Goal: Communication & Community: Answer question/provide support

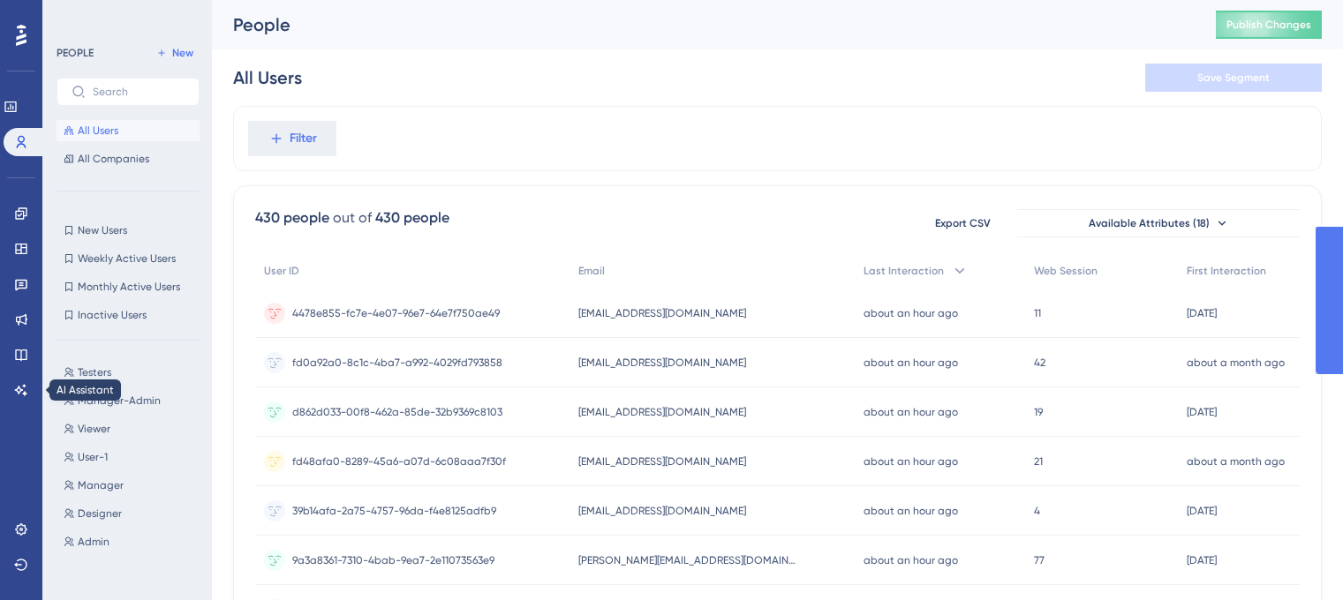
click at [16, 393] on icon at bounding box center [21, 390] width 14 height 14
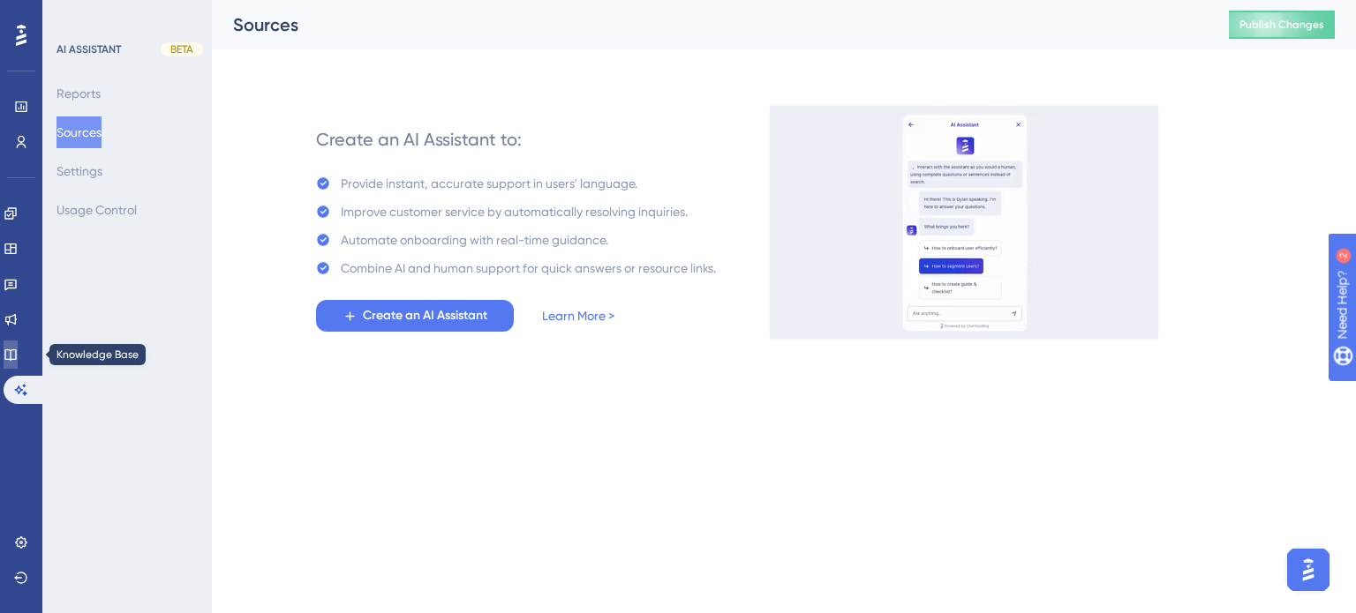
drag, startPoint x: 13, startPoint y: 351, endPoint x: 35, endPoint y: 335, distance: 27.2
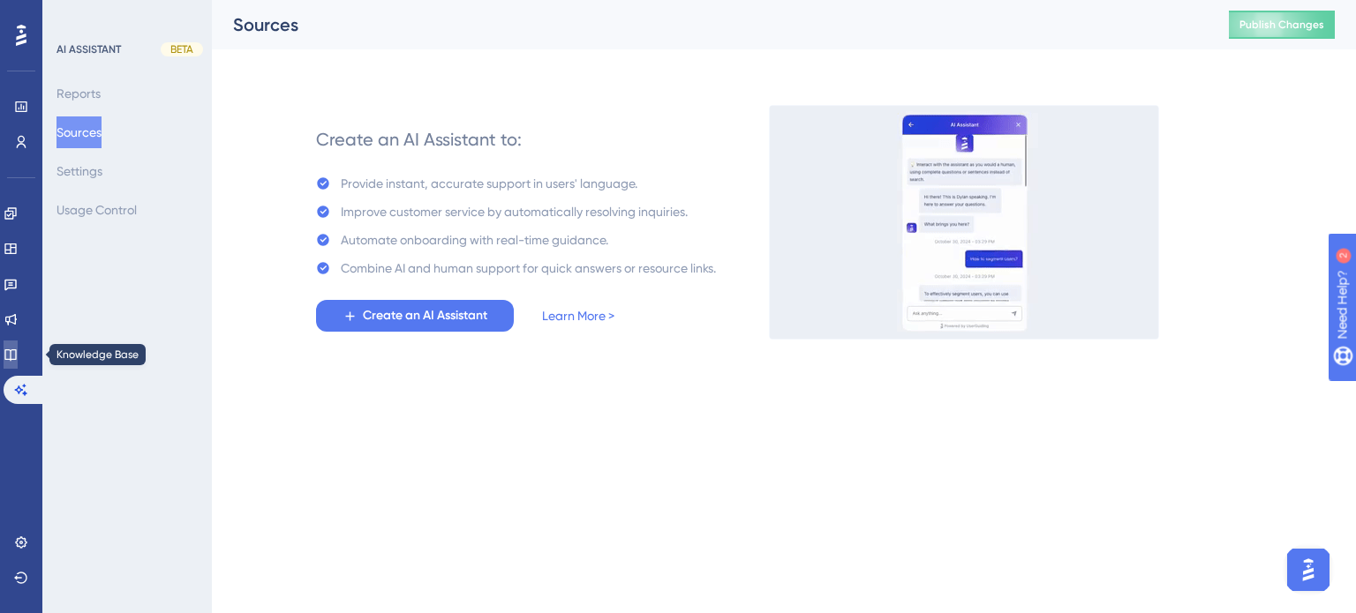
click at [14, 351] on link at bounding box center [11, 355] width 14 height 28
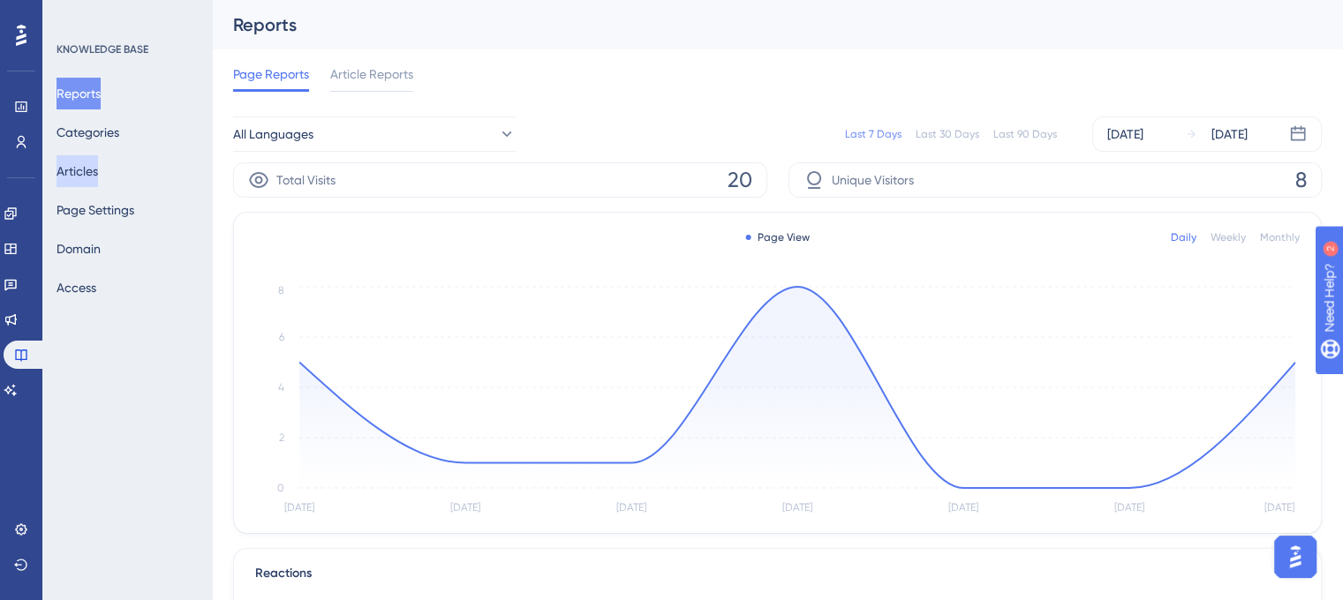
click at [88, 164] on button "Articles" at bounding box center [76, 171] width 41 height 32
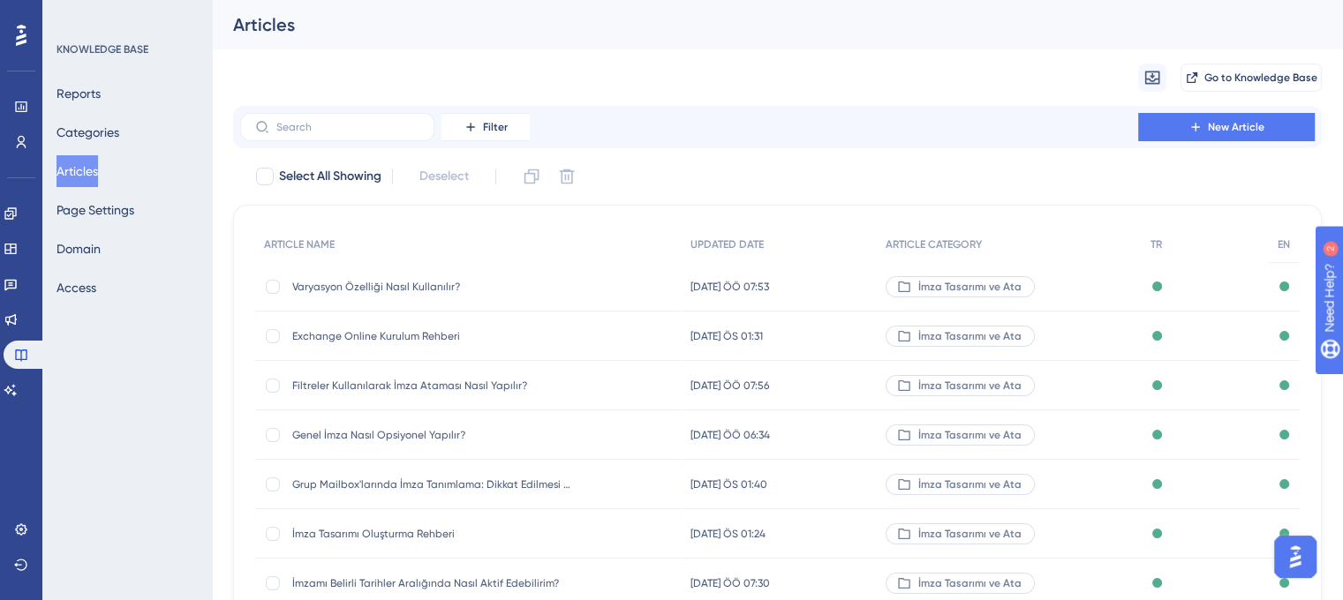
click at [1307, 561] on img "Open AI Assistant Launcher" at bounding box center [1295, 557] width 32 height 32
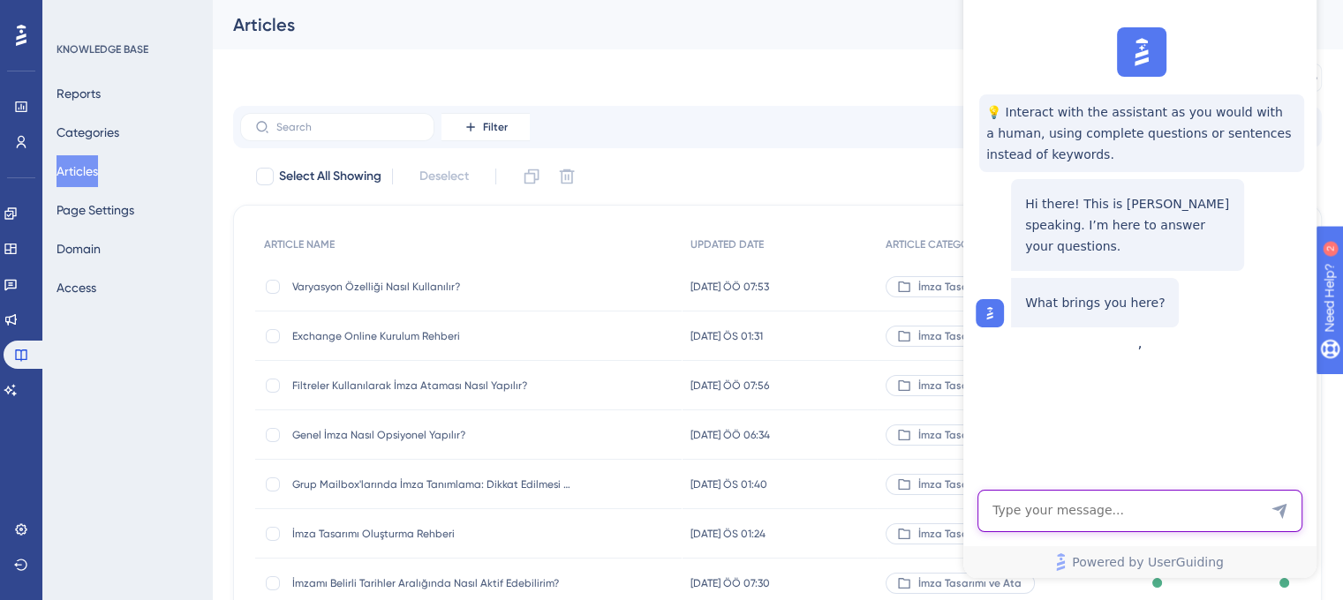
click at [1088, 509] on textarea "AI Assistant Text Input" at bounding box center [1139, 511] width 325 height 42
type textarea "e"
type textarea "Merhaba, destek ekibi ile iletişime geçebilir miyim?"
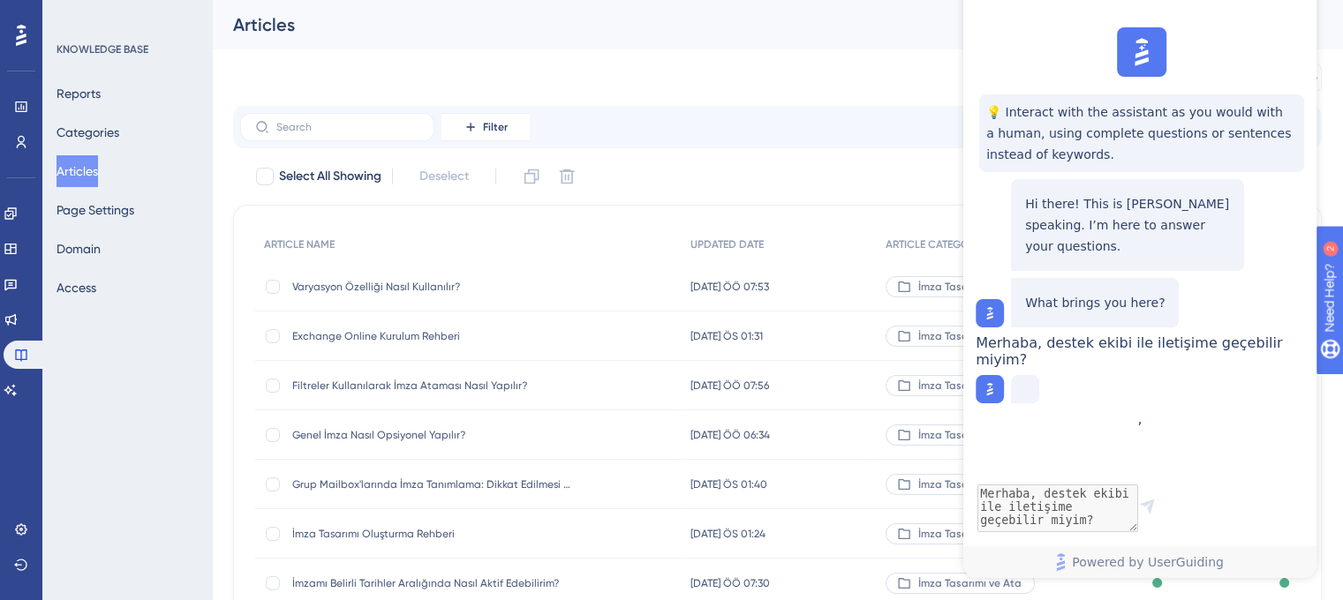
click at [378, 287] on span "Varyasyon Özelliği Nasıl Kullanılır?" at bounding box center [433, 287] width 282 height 14
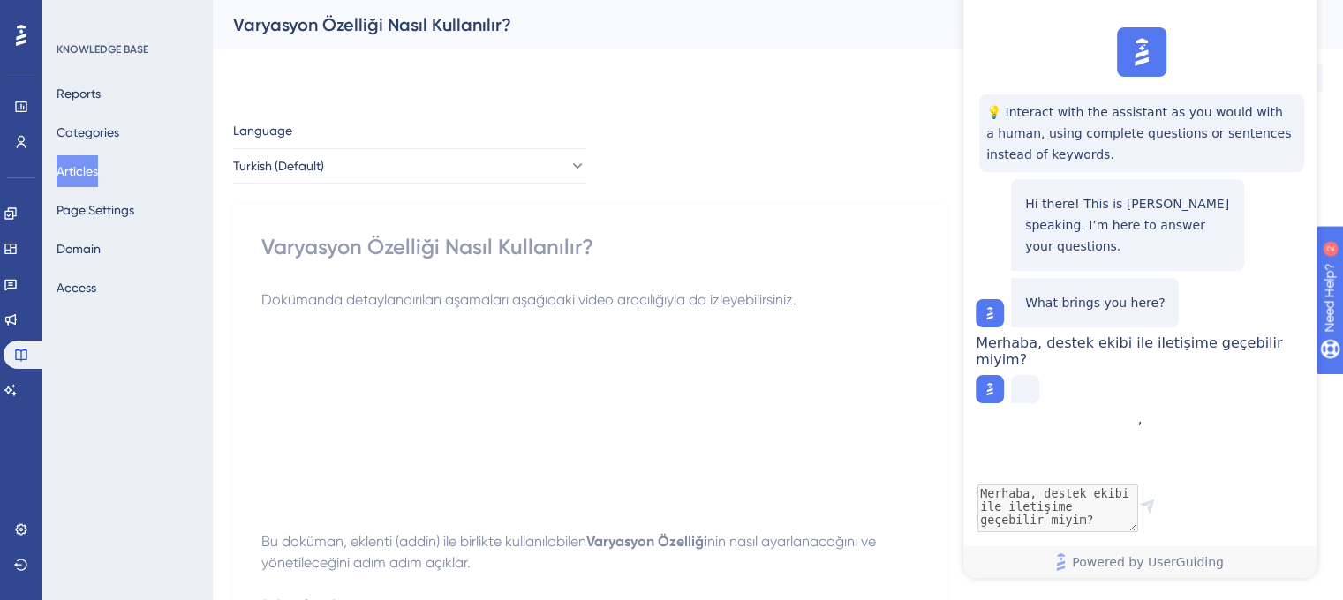
click at [98, 166] on button "Articles" at bounding box center [76, 171] width 41 height 32
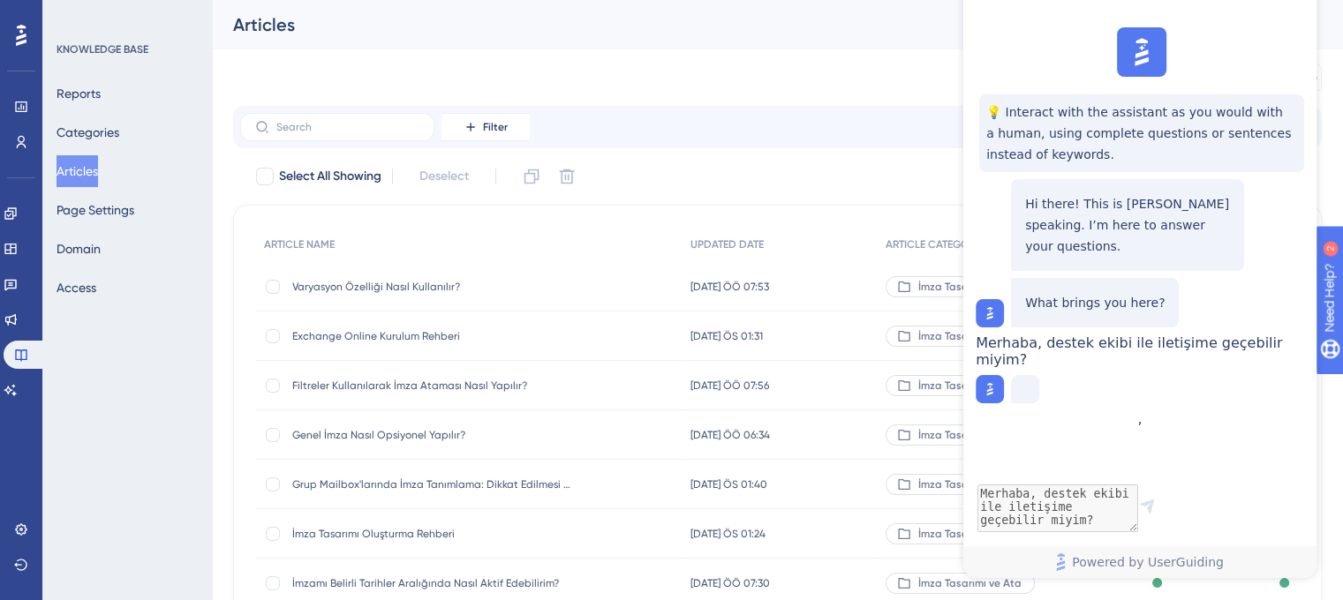
click at [386, 335] on span "Exchange Online Kurulum Rehberi" at bounding box center [433, 336] width 282 height 14
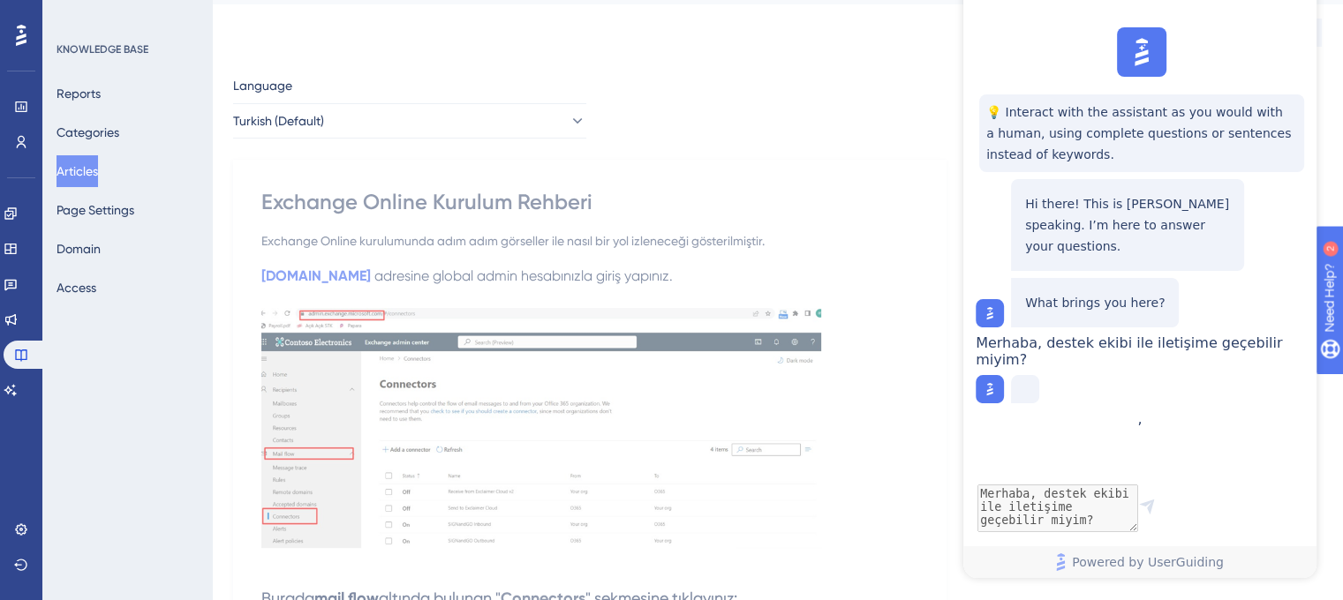
scroll to position [88, 0]
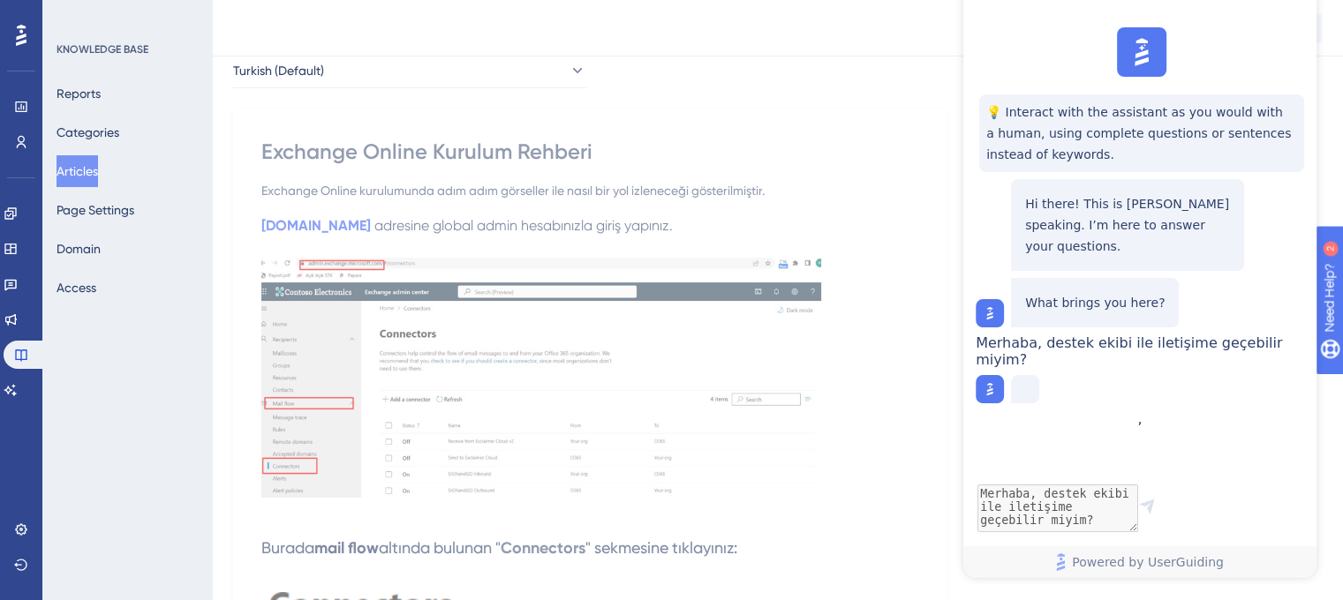
click at [96, 176] on button "Articles" at bounding box center [76, 171] width 41 height 32
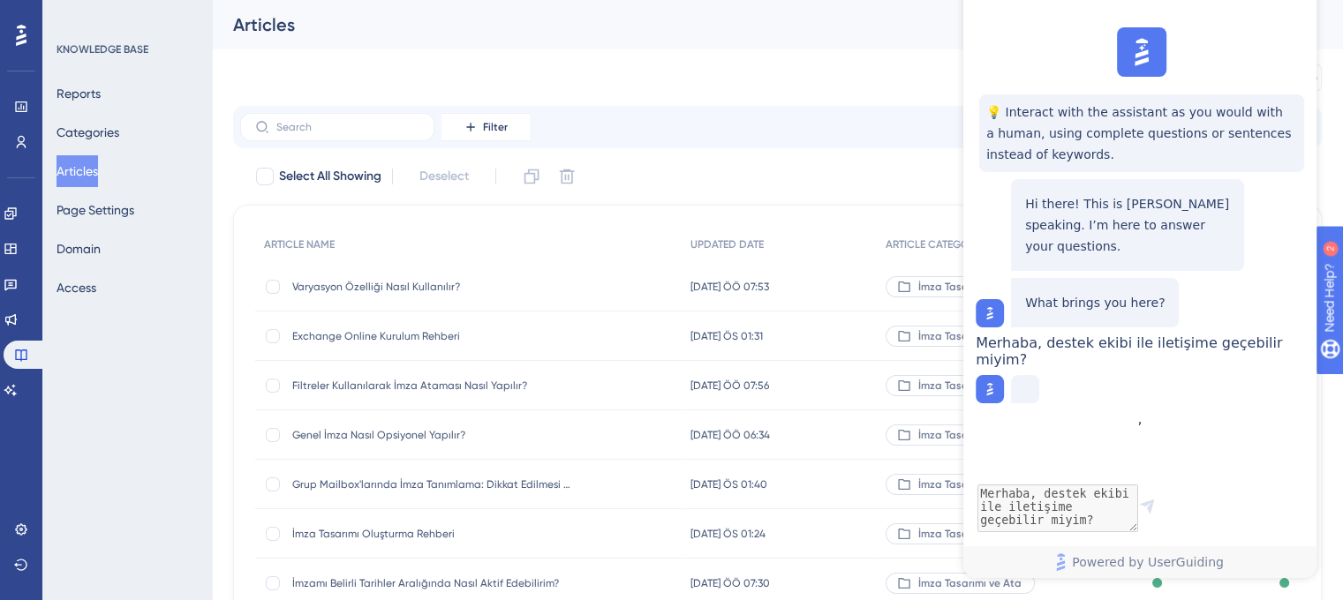
click at [384, 391] on span "Filtreler Kullanılarak İmza Ataması Nasıl Yapılır?" at bounding box center [433, 386] width 282 height 14
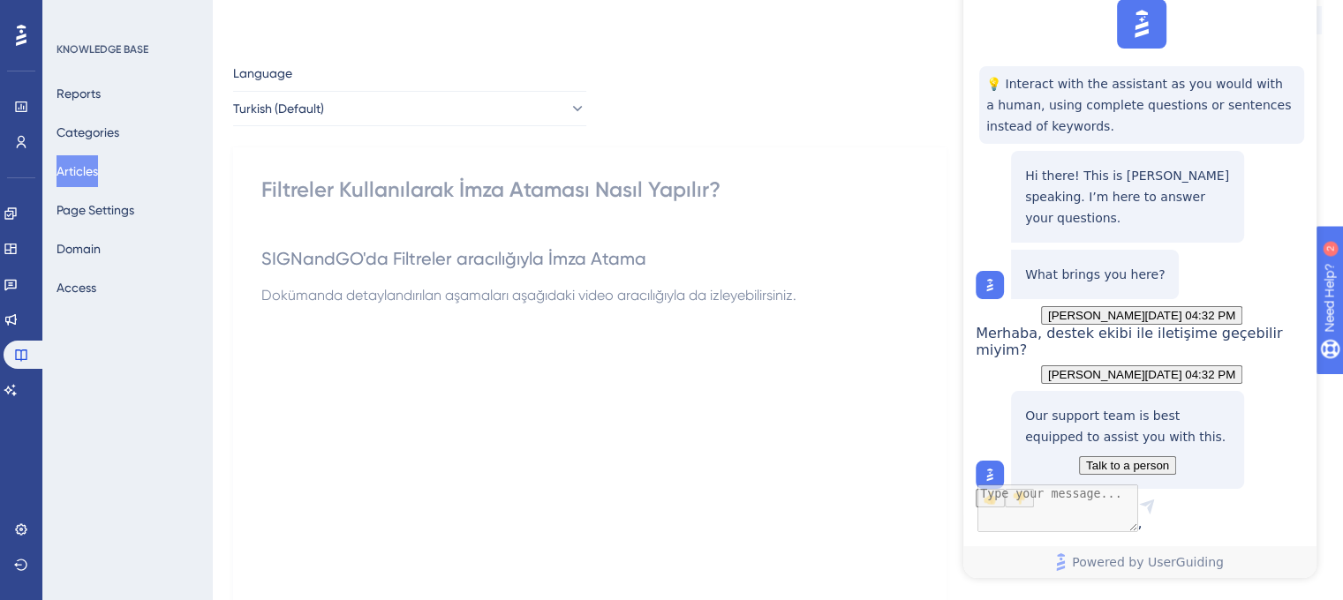
scroll to position [88, 0]
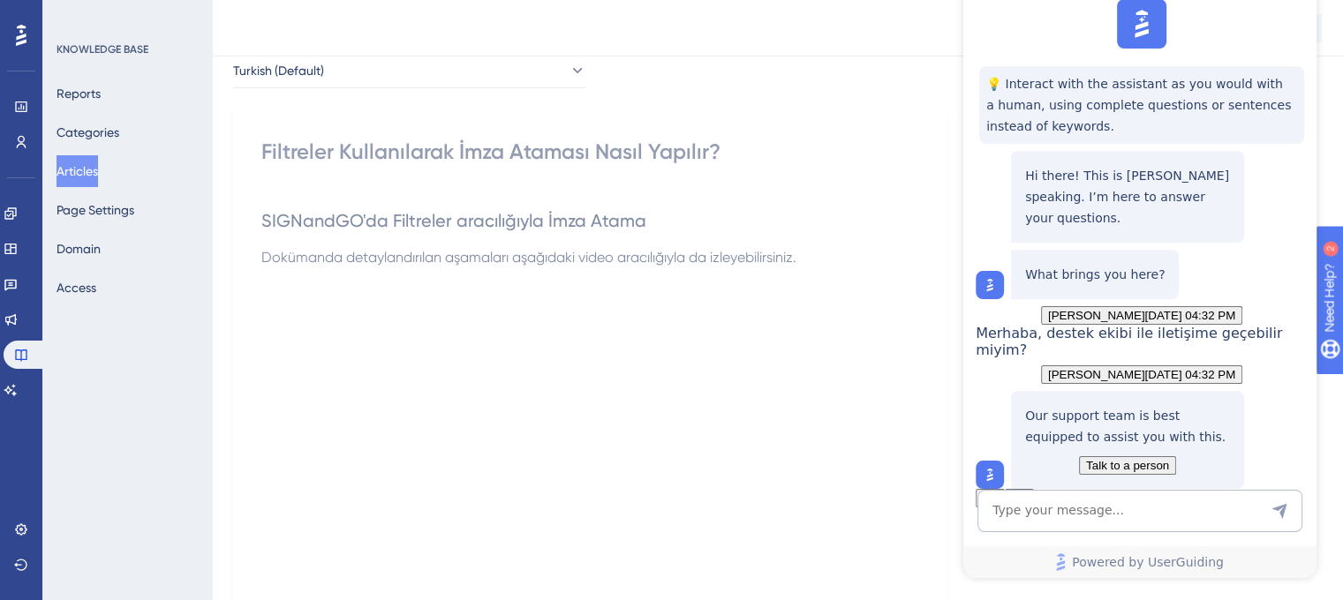
click at [78, 172] on button "Articles" at bounding box center [76, 171] width 41 height 32
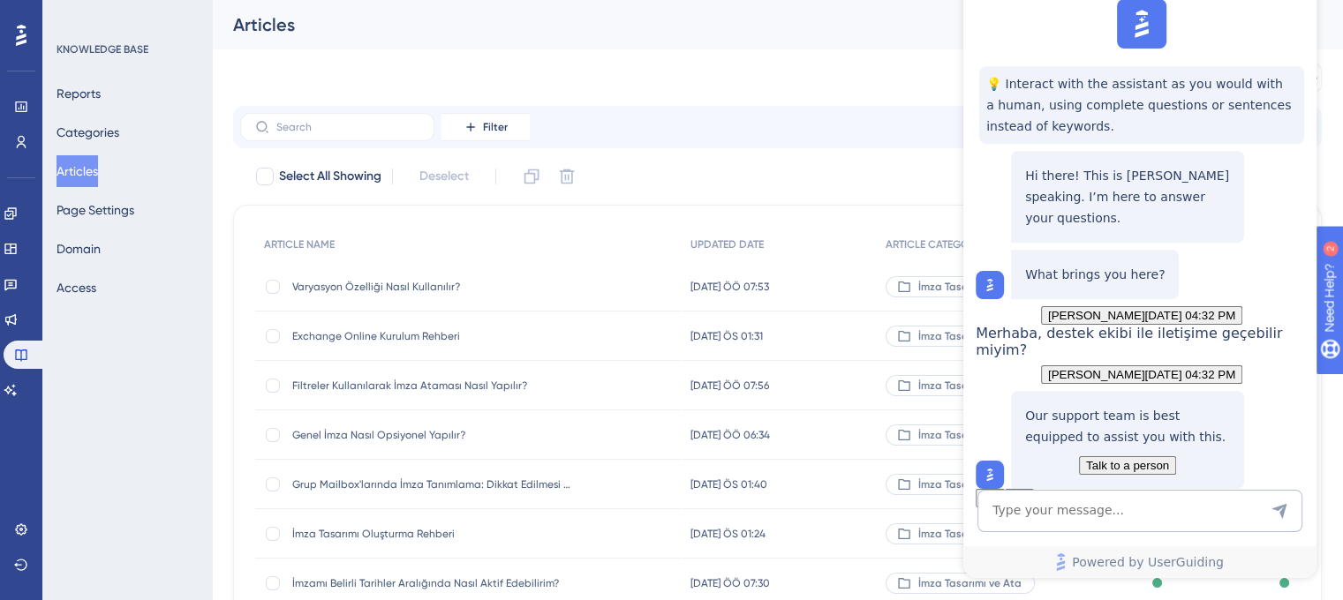
click at [1145, 459] on span "Talk to a person" at bounding box center [1127, 465] width 83 height 13
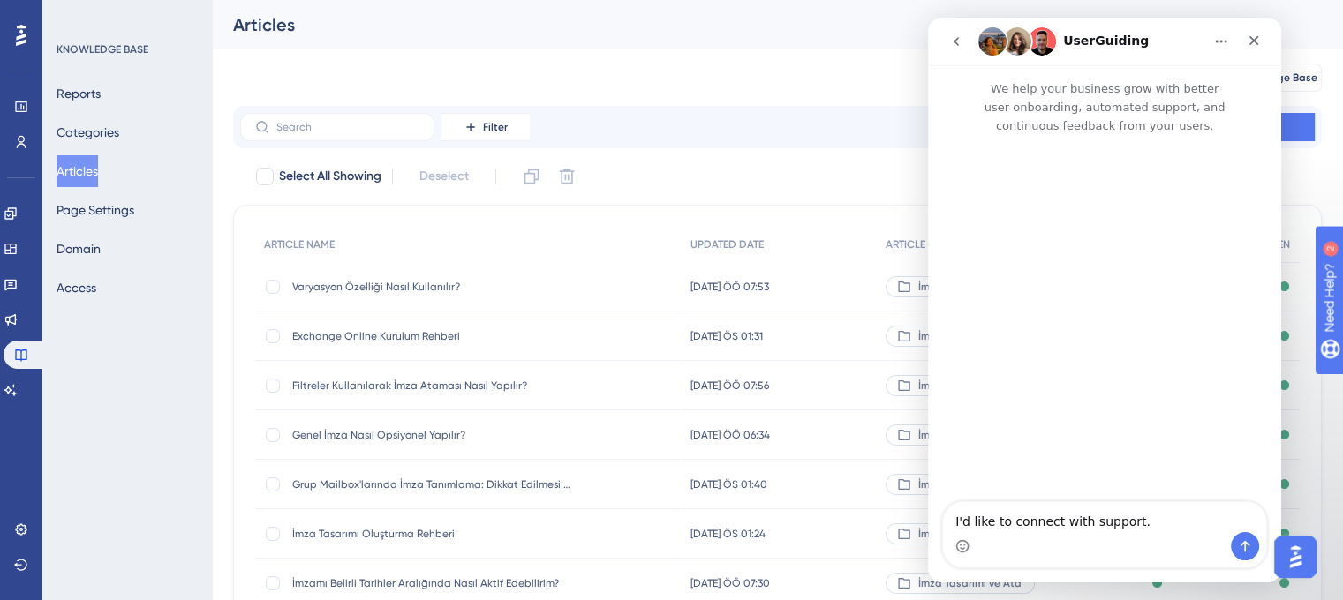
click at [1149, 526] on textarea "I'd like to connect with support." at bounding box center [1104, 517] width 323 height 30
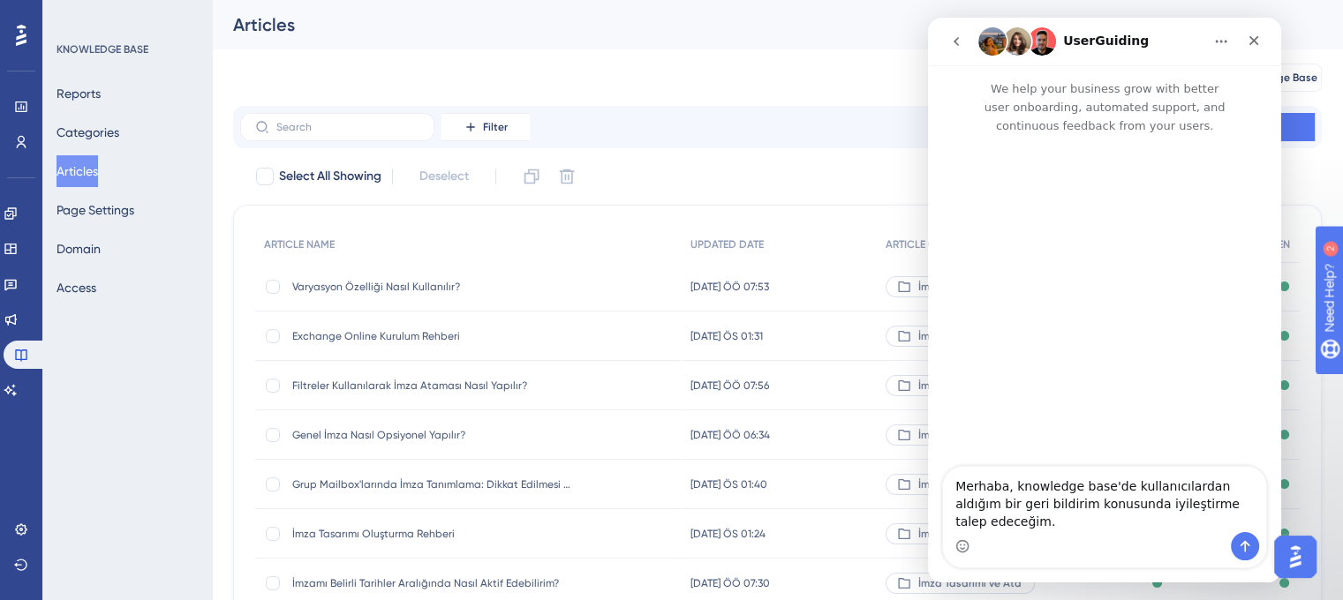
type textarea "Merhaba, knowledge base'de kullanıcılardan aldığım bir geri bildirim konusunda …"
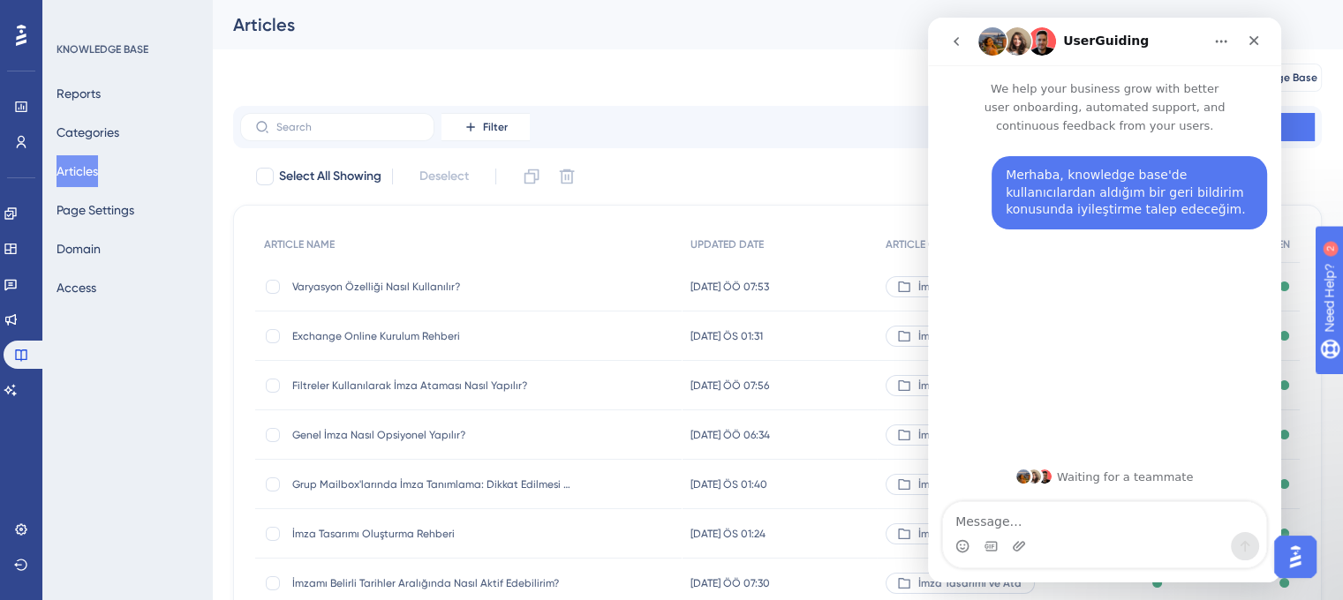
click at [1149, 526] on textarea "Message…" at bounding box center [1104, 517] width 323 height 30
click at [1148, 520] on textarea "Message…" at bounding box center [1104, 517] width 323 height 30
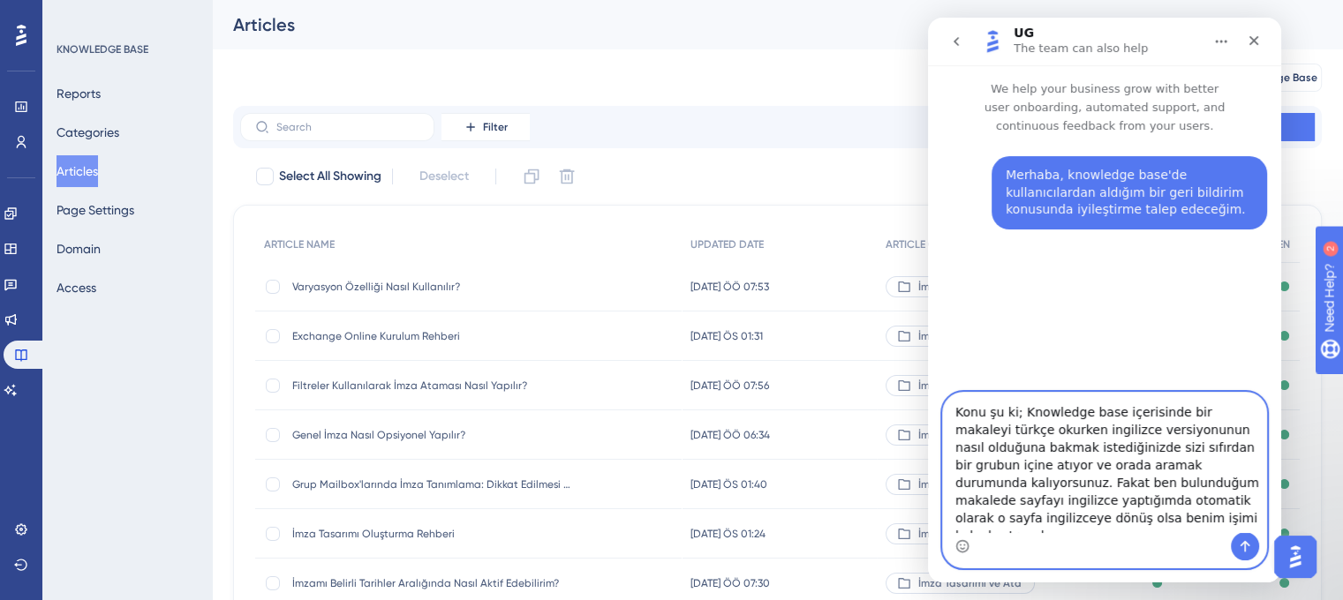
click at [1088, 518] on textarea "Konu şu ki; Knowledge base içerisinde bir makaleyi türkçe okurken ingilizce ver…" at bounding box center [1104, 462] width 323 height 139
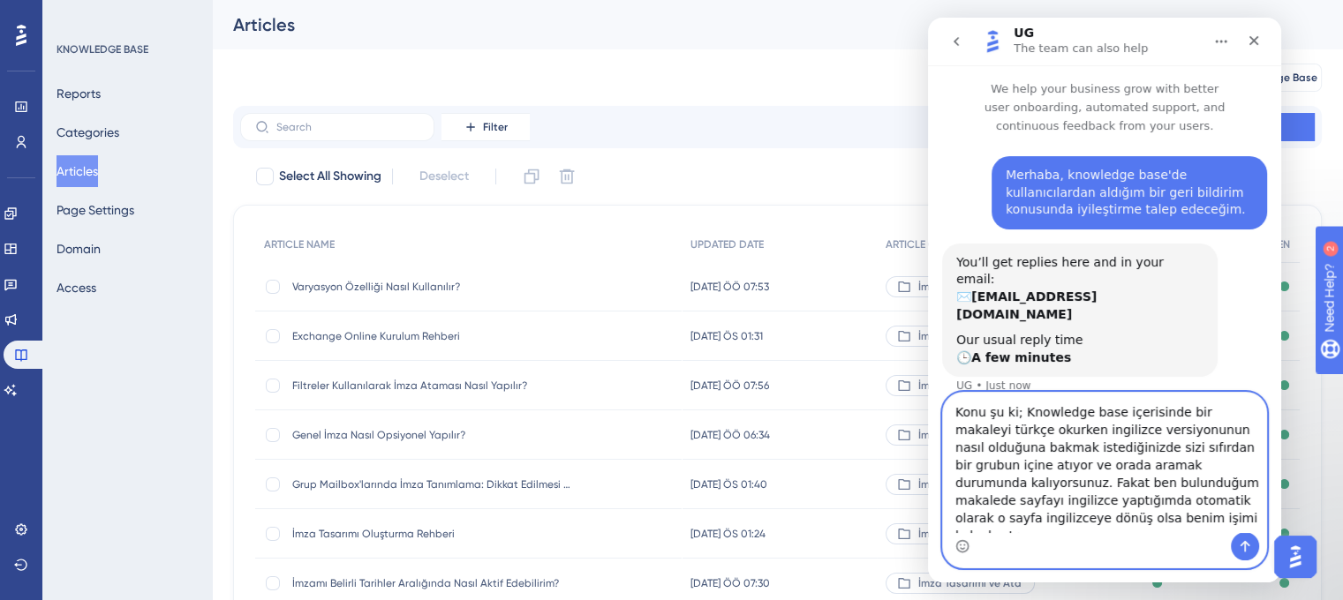
click at [1170, 500] on textarea "Konu şu ki; Knowledge base içerisinde bir makaleyi türkçe okurken ingilizce ver…" at bounding box center [1104, 462] width 323 height 139
click at [1141, 521] on textarea "Konu şu ki; Knowledge base içerisinde bir makaleyi türkçe okurken ingilizce ver…" at bounding box center [1104, 462] width 323 height 139
type textarea "Konu şu ki; Knowledge base içerisinde bir makaleyi türkçe okurken ingilizce ver…"
click at [1240, 546] on icon "Send a message…" at bounding box center [1245, 546] width 14 height 14
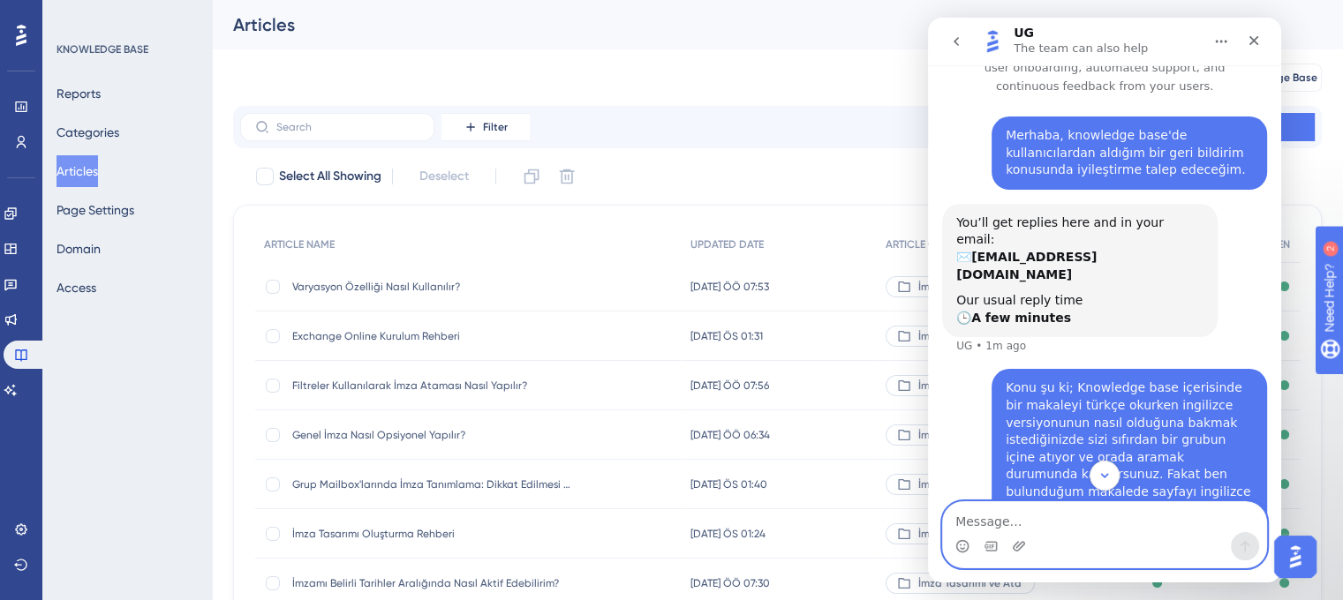
scroll to position [102, 0]
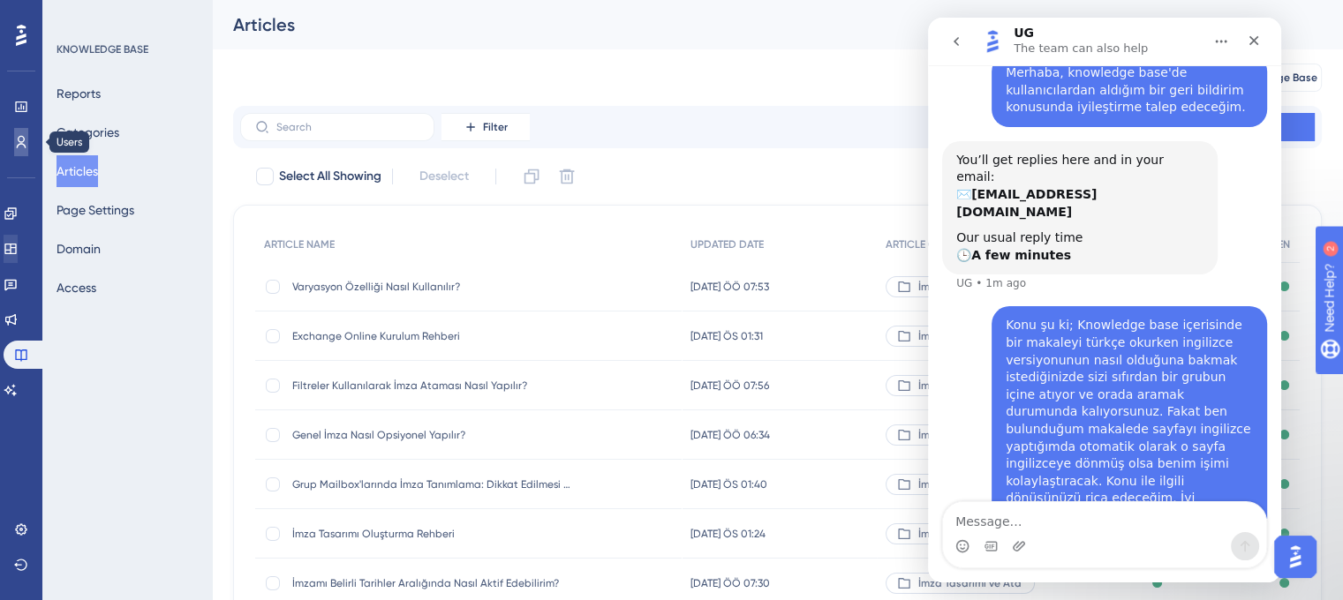
click at [14, 137] on link at bounding box center [21, 142] width 14 height 28
click at [16, 211] on icon at bounding box center [9, 212] width 11 height 11
click at [16, 250] on icon at bounding box center [9, 249] width 11 height 11
click at [1267, 41] on div "Close" at bounding box center [1254, 41] width 32 height 32
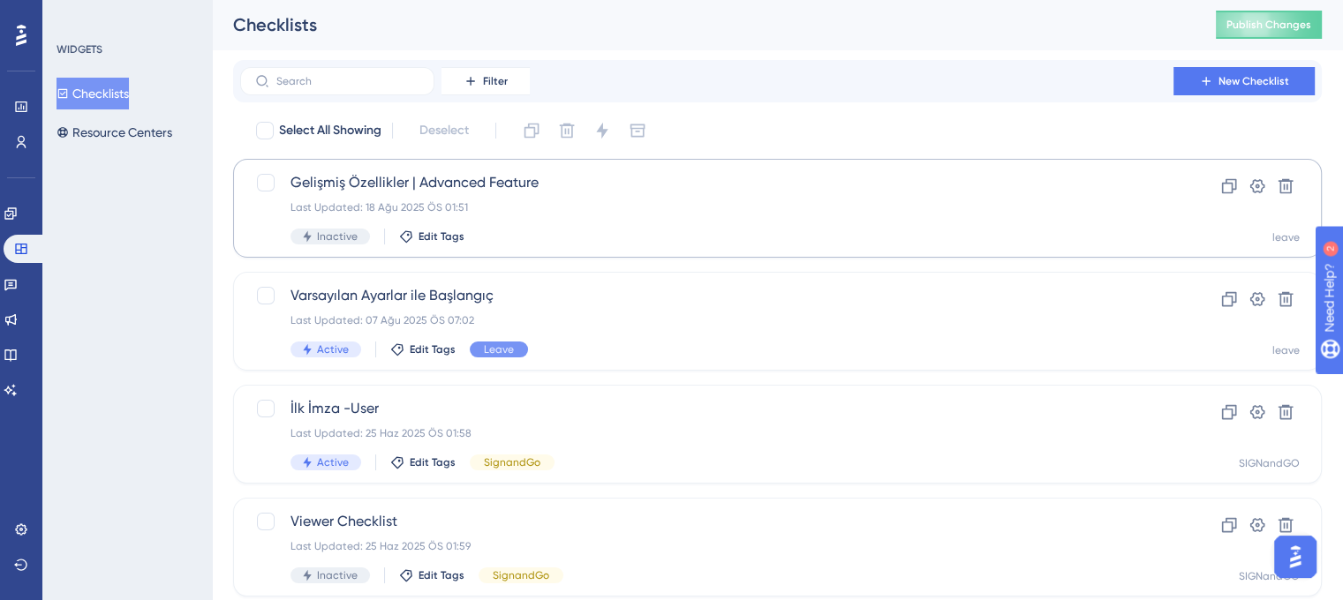
scroll to position [102, 0]
click at [109, 126] on button "Resource Centers" at bounding box center [114, 133] width 116 height 32
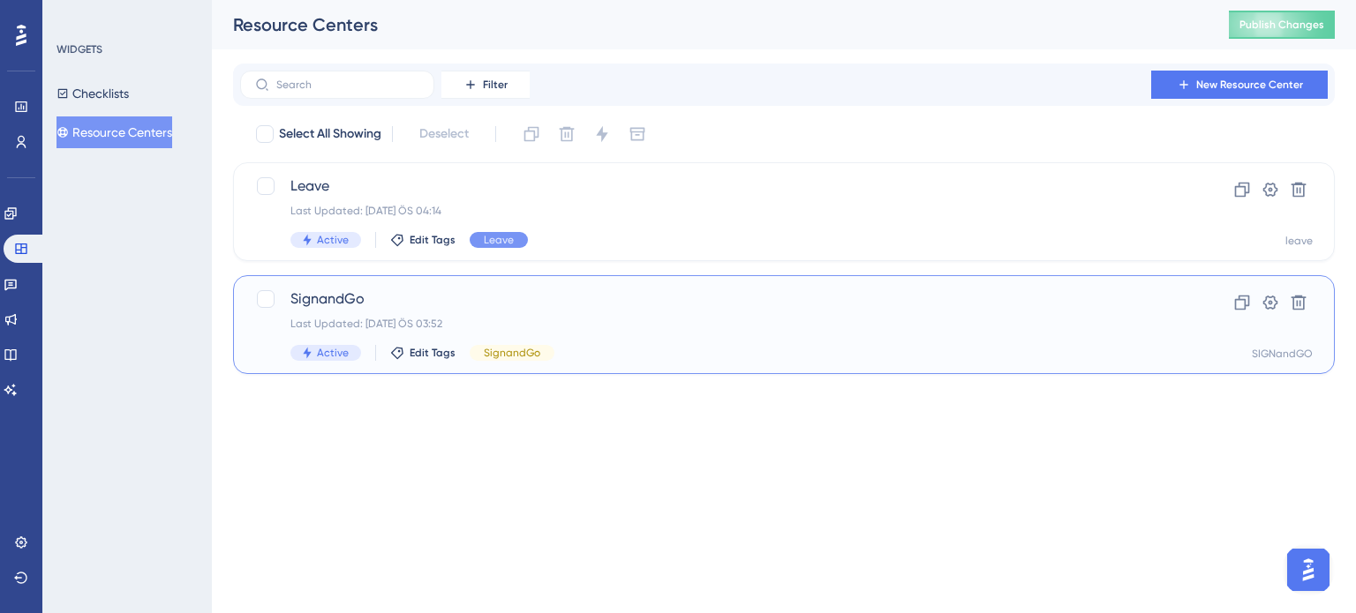
click at [699, 321] on div "Last Updated: [DATE] ÖS 03:52" at bounding box center [713, 324] width 846 height 14
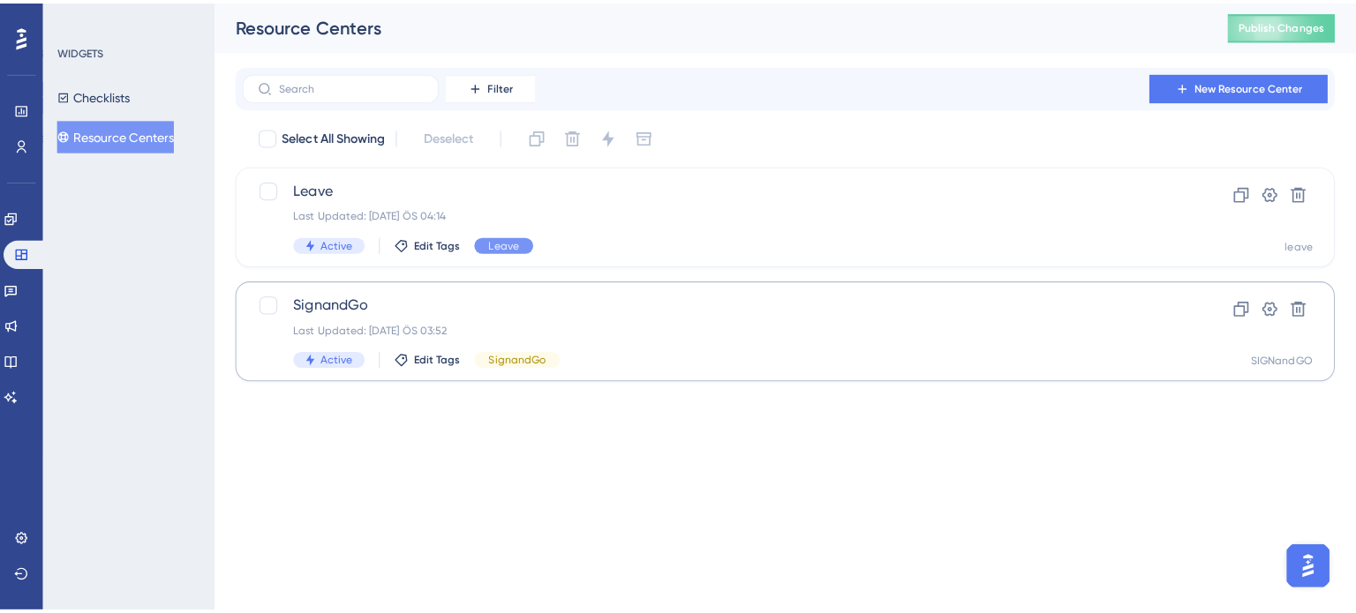
scroll to position [102, 0]
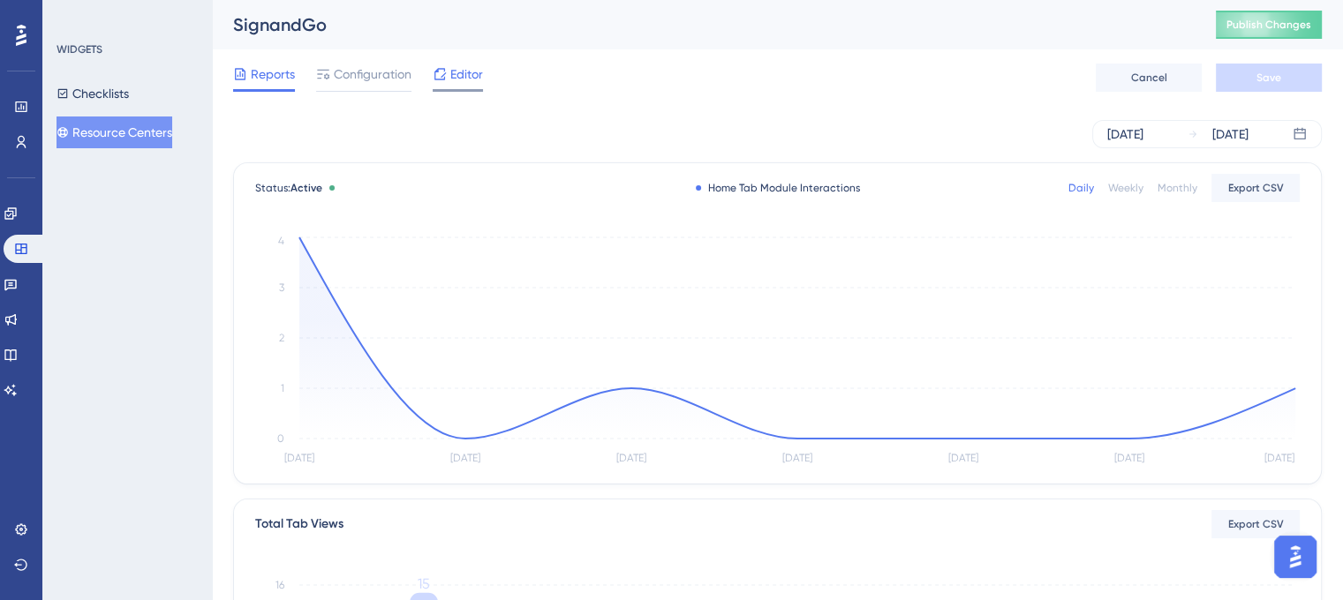
click at [445, 78] on icon at bounding box center [439, 73] width 11 height 11
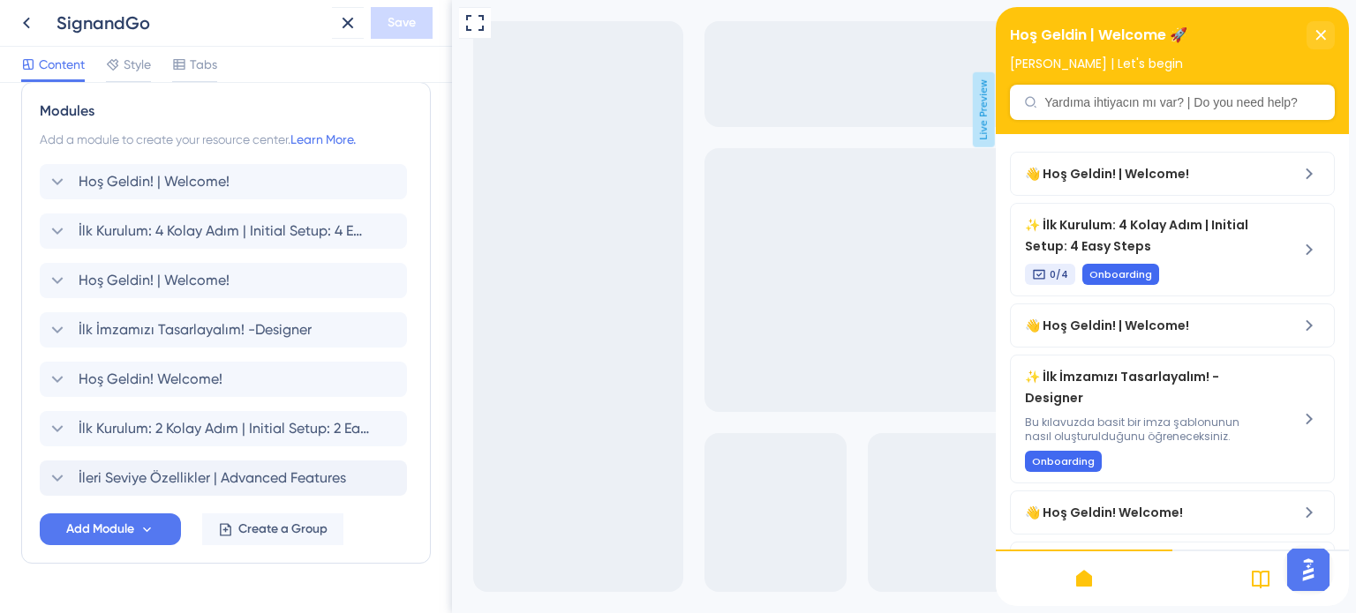
scroll to position [861, 0]
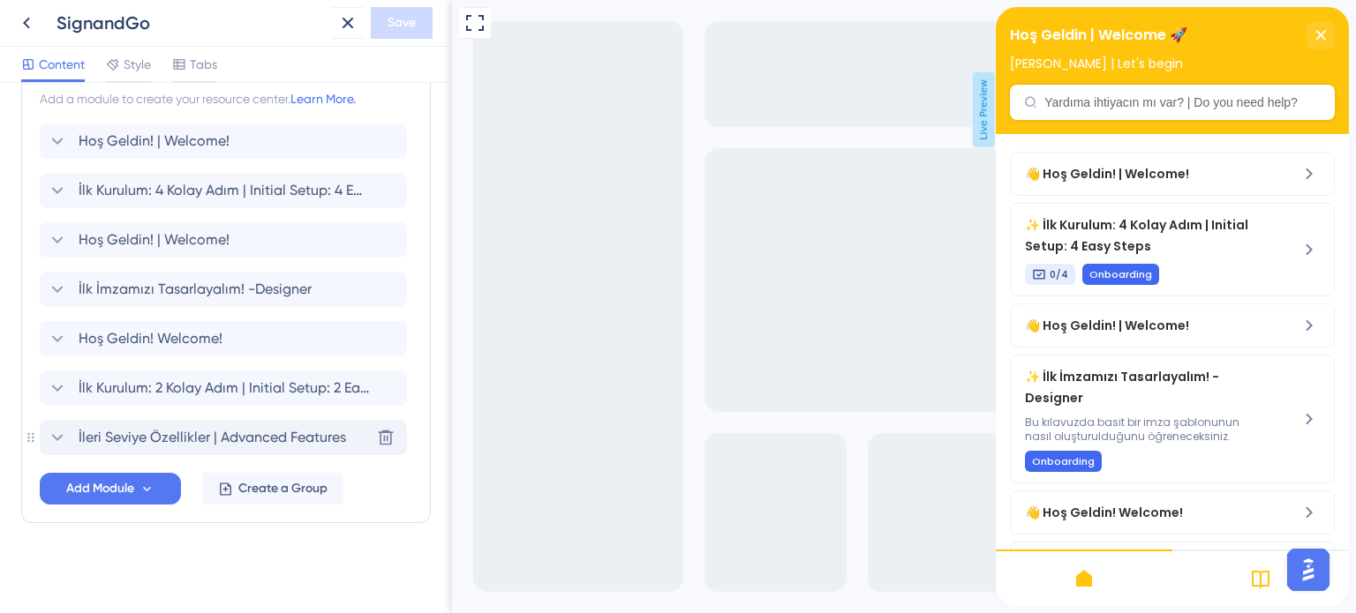
click at [56, 434] on icon at bounding box center [57, 437] width 21 height 21
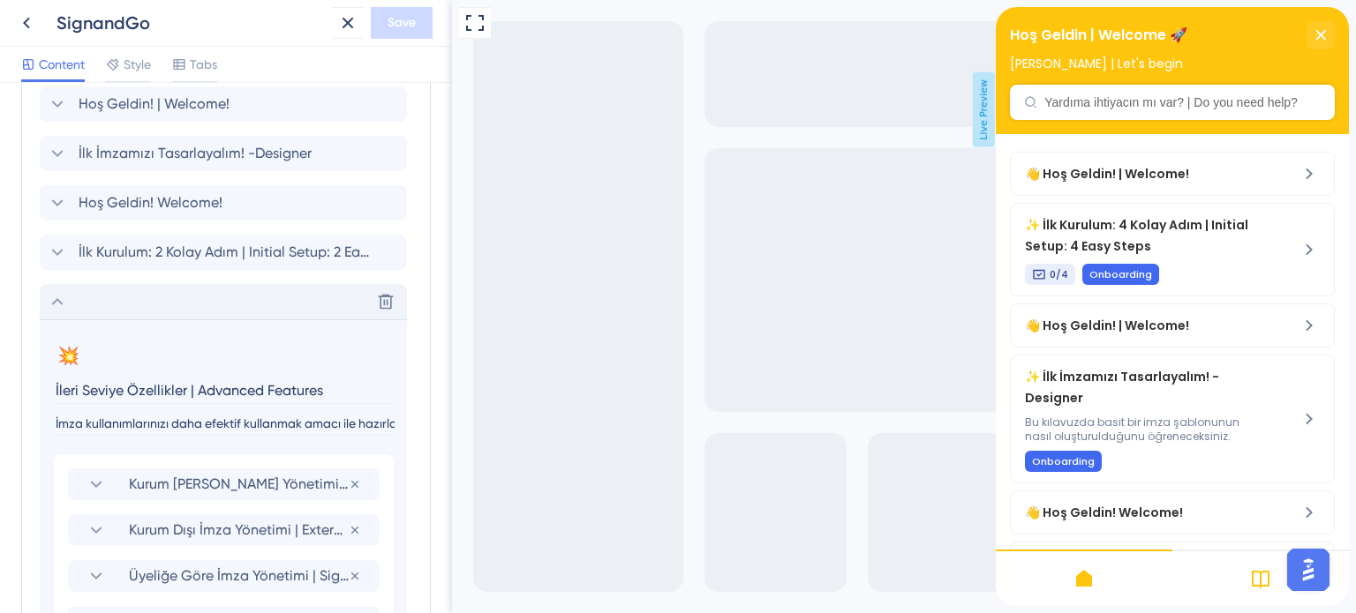
scroll to position [1037, 0]
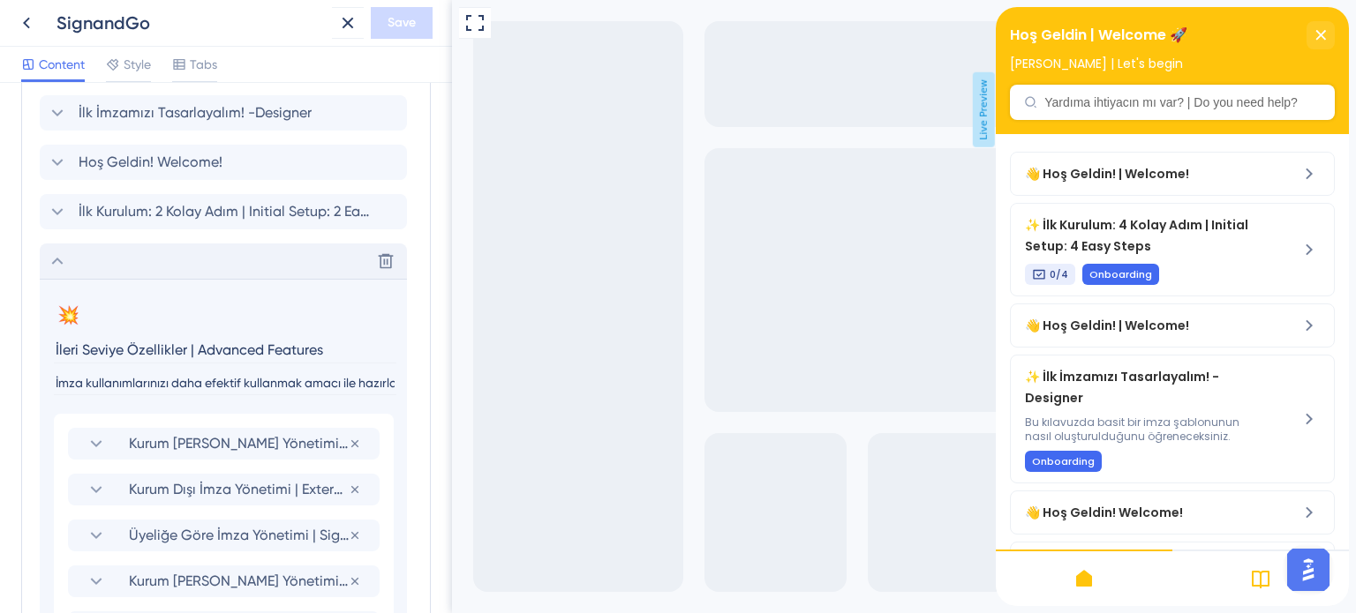
click at [207, 383] on input "İmza kullanımlarınızı daha efektif kullanmak amacı ile hazırlanmıştır." at bounding box center [225, 384] width 342 height 24
click at [229, 388] on input "İmza kullanımlarınızı daha efektif kullanmak amacı ile hazırlanmıştır." at bounding box center [225, 384] width 342 height 24
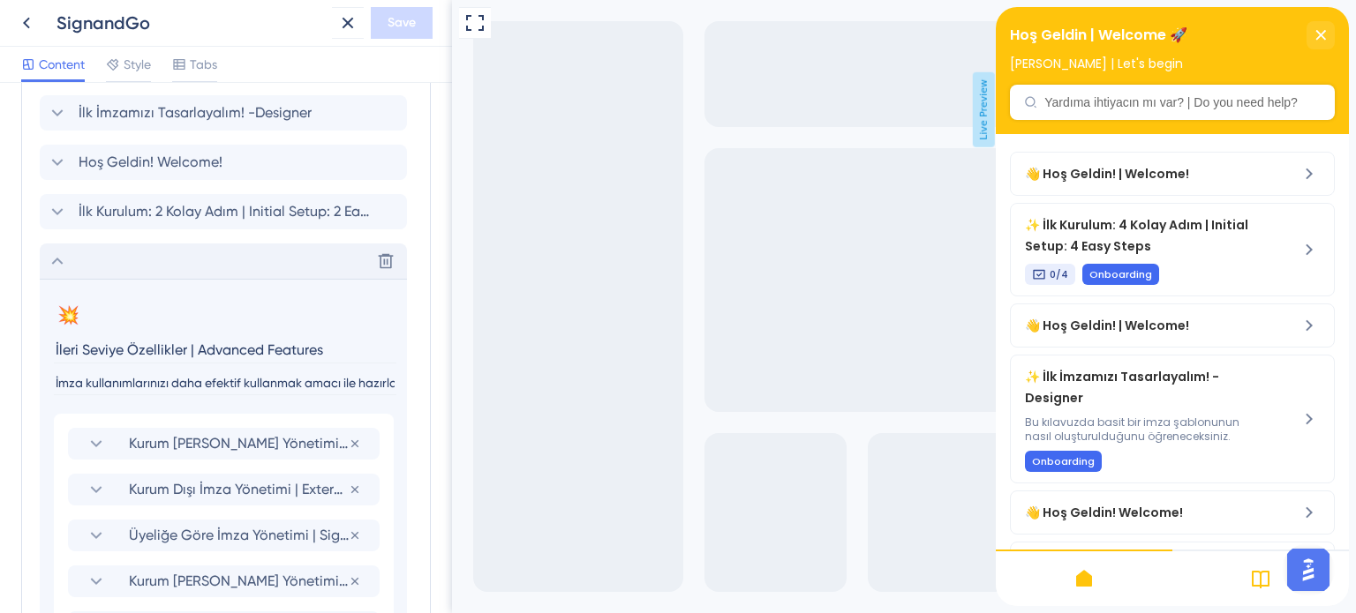
click at [229, 383] on input "İmza kullanımlarınızı daha efektif kullanmak amacı ile hazırlanmıştır." at bounding box center [225, 384] width 342 height 24
click at [229, 384] on input "İmza kullanımlarınızı daha efektif kullanmak amacı ile hazırlanmıştır." at bounding box center [225, 384] width 342 height 24
paste input "leri seviye imza özelliklerini keşfetmeniz için hazırlandı."
paste input "Designed to help you explore advanced signature features."
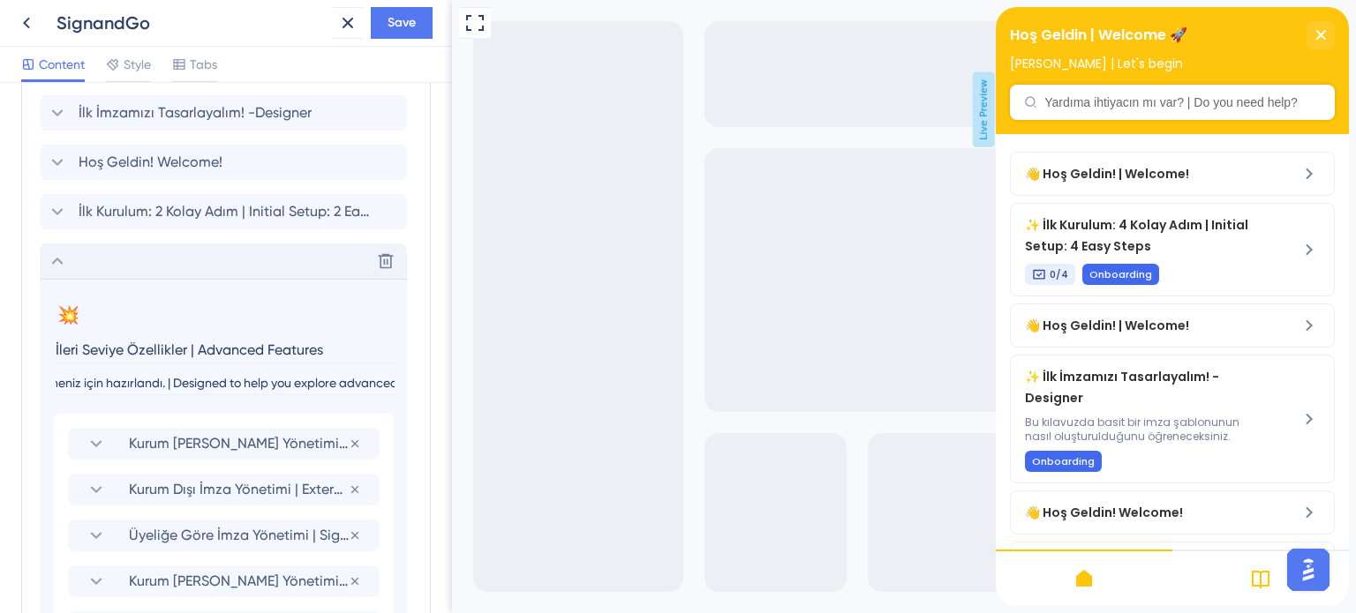
scroll to position [0, 0]
drag, startPoint x: 251, startPoint y: 382, endPoint x: 31, endPoint y: 375, distance: 219.9
click at [30, 375] on div "Modules Add a module to create your resource center. Learn More. Hoş Geldin! | …" at bounding box center [226, 395] width 410 height 1060
type input "İleri seviye imza özelliklerini keşfetmeniz için hazırlandı. | Designed to help…"
click at [347, 327] on div "💥 Change emoji Remove emoji" at bounding box center [223, 315] width 339 height 28
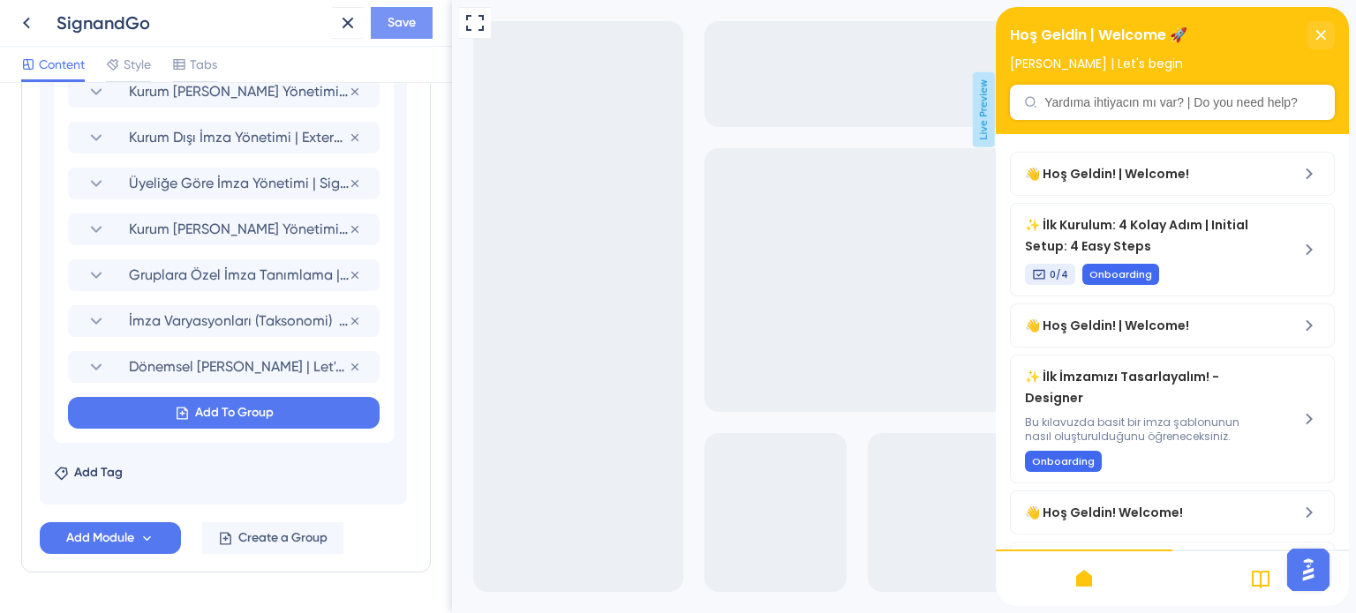
scroll to position [949, 0]
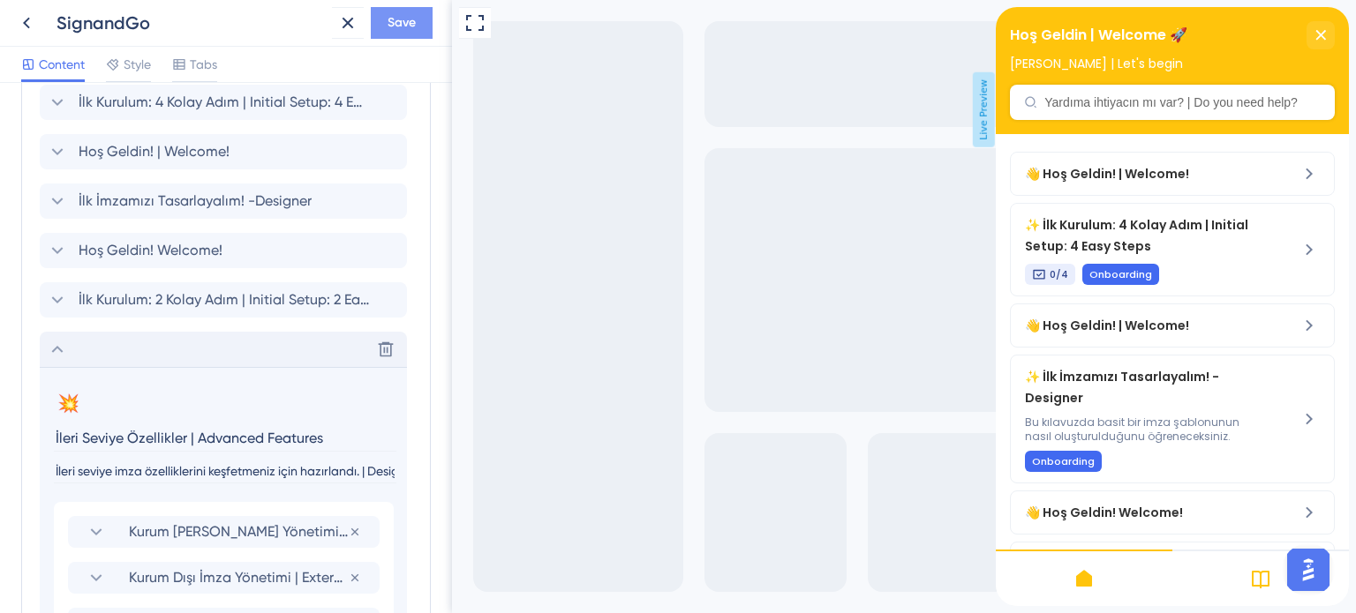
click at [388, 29] on span "Save" at bounding box center [402, 22] width 28 height 21
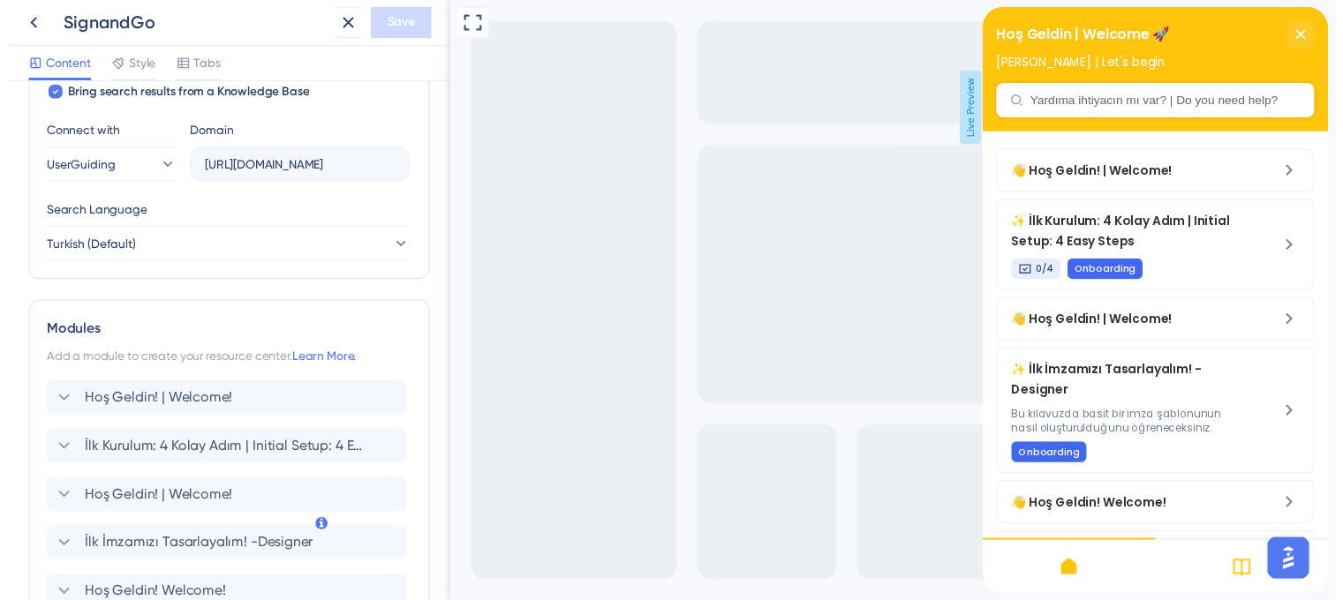
scroll to position [154, 0]
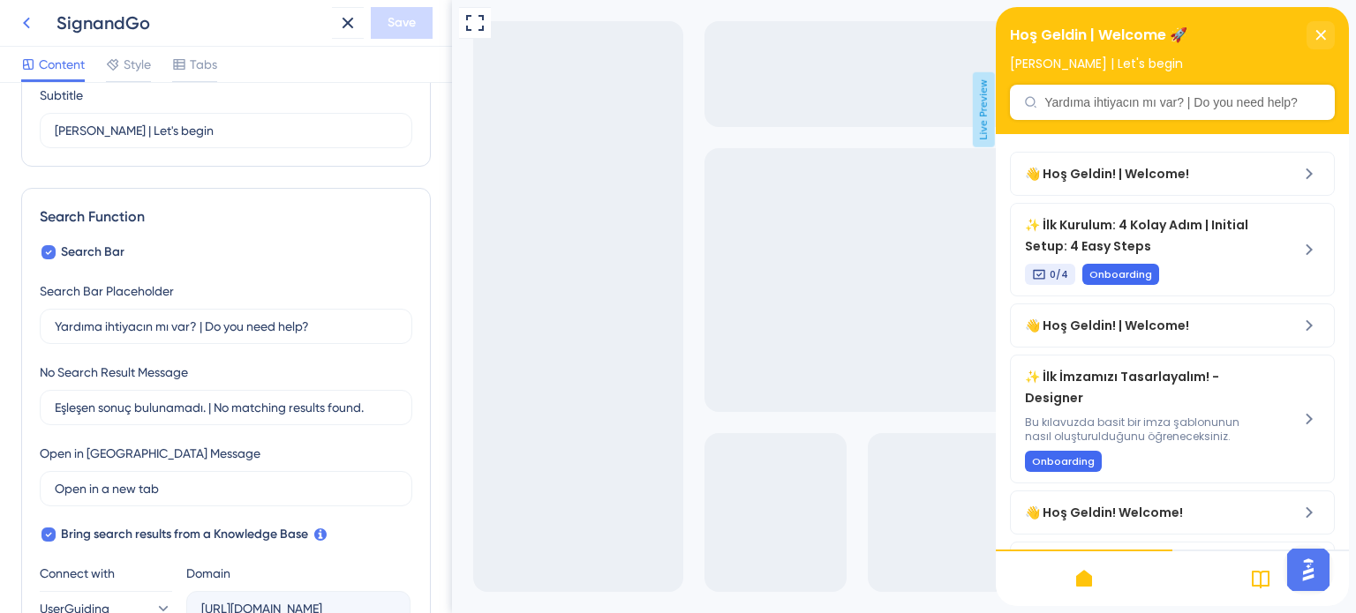
click at [23, 27] on icon at bounding box center [26, 22] width 21 height 21
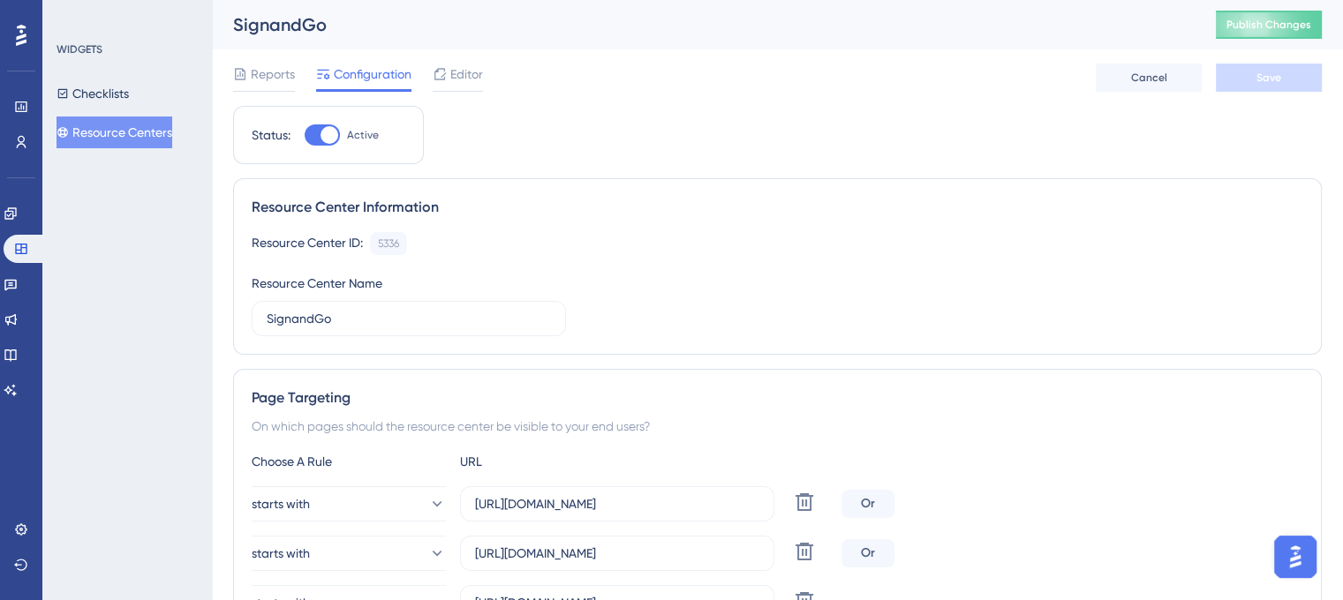
scroll to position [102, 0]
click at [1271, 29] on span "Publish Changes" at bounding box center [1268, 25] width 85 height 14
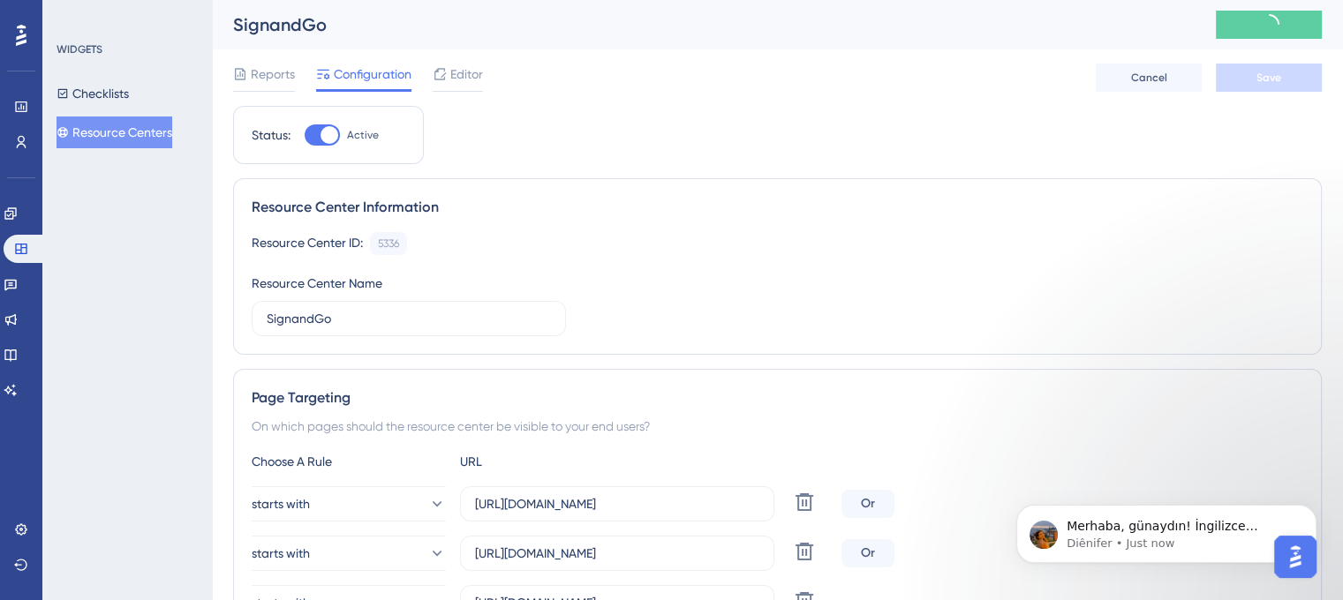
scroll to position [256, 0]
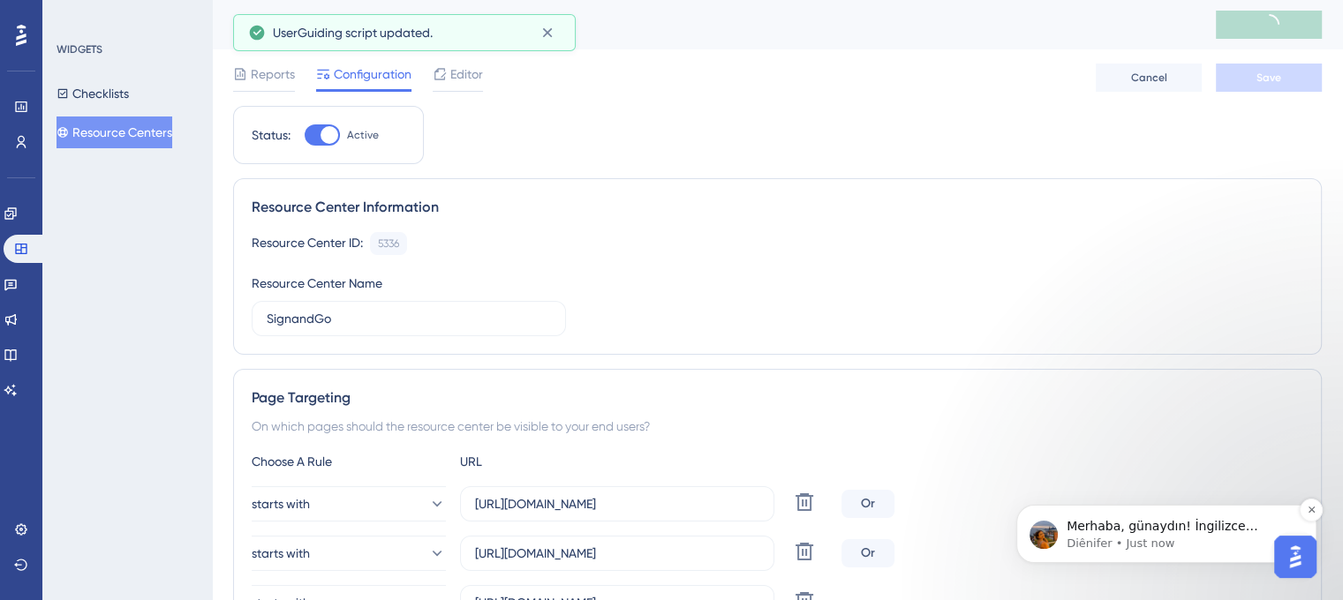
click at [1215, 534] on p "Merhaba, günaydın! İngilizce desteğe şimdi devam edebiliriz, ancak birkaç dakik…" at bounding box center [1180, 527] width 228 height 18
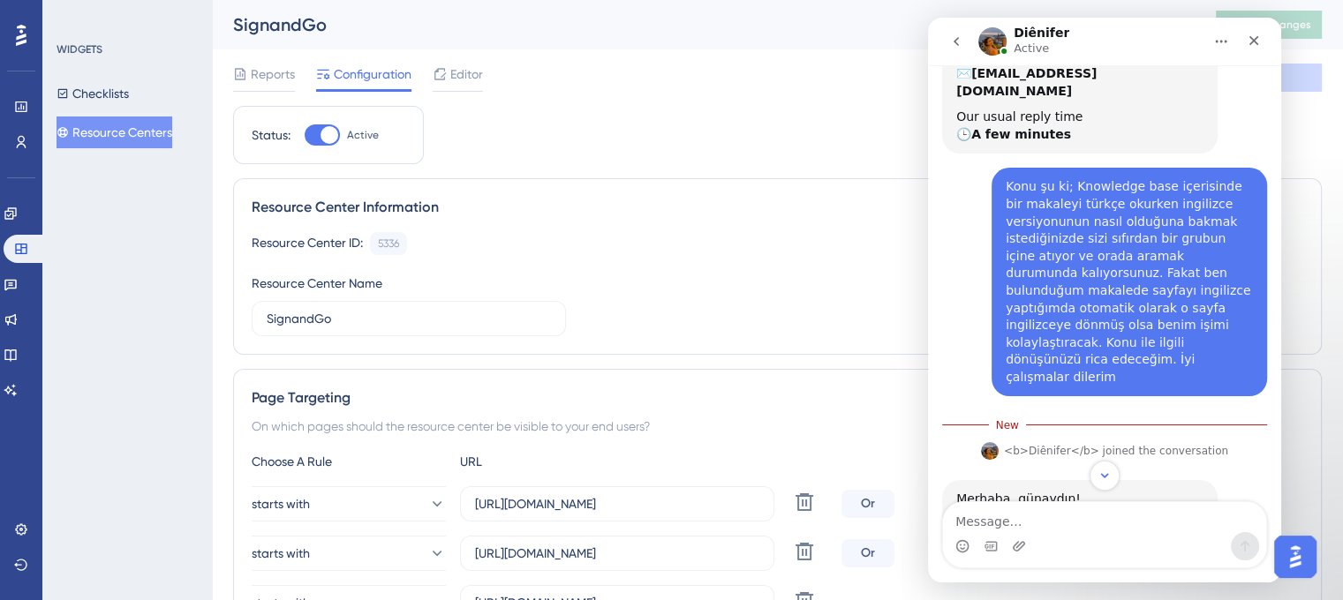
scroll to position [285, 0]
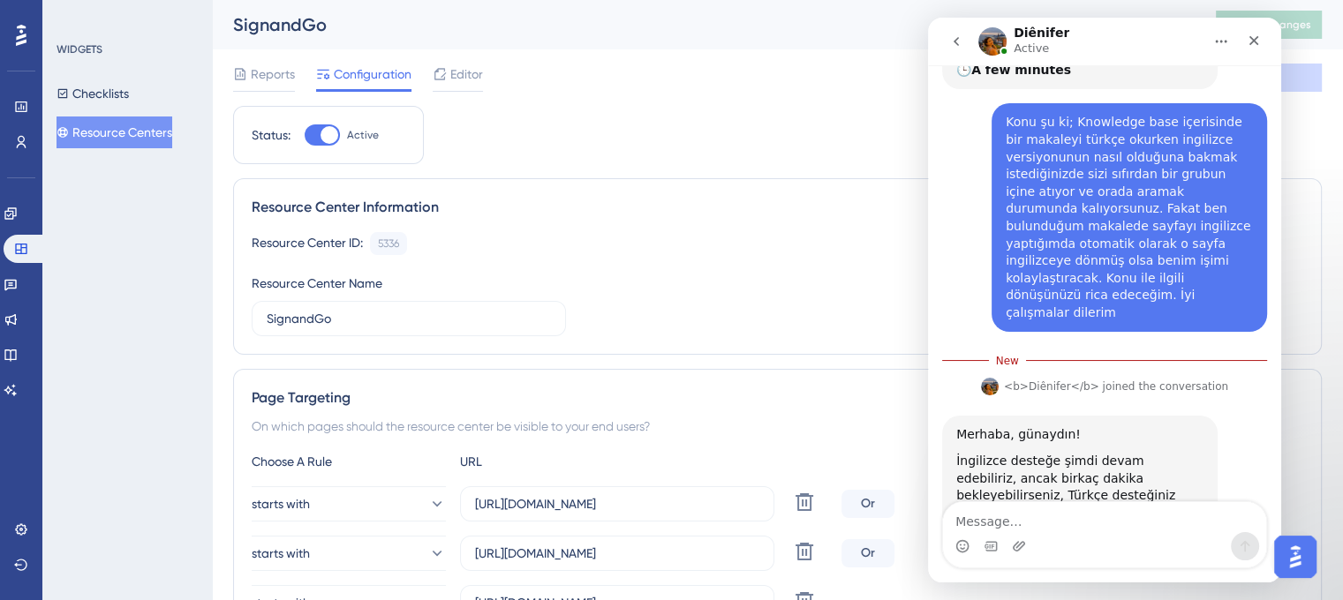
click at [1131, 527] on textarea "Message…" at bounding box center [1104, 517] width 323 height 30
type textarea "O"
type textarea "I am waiting"
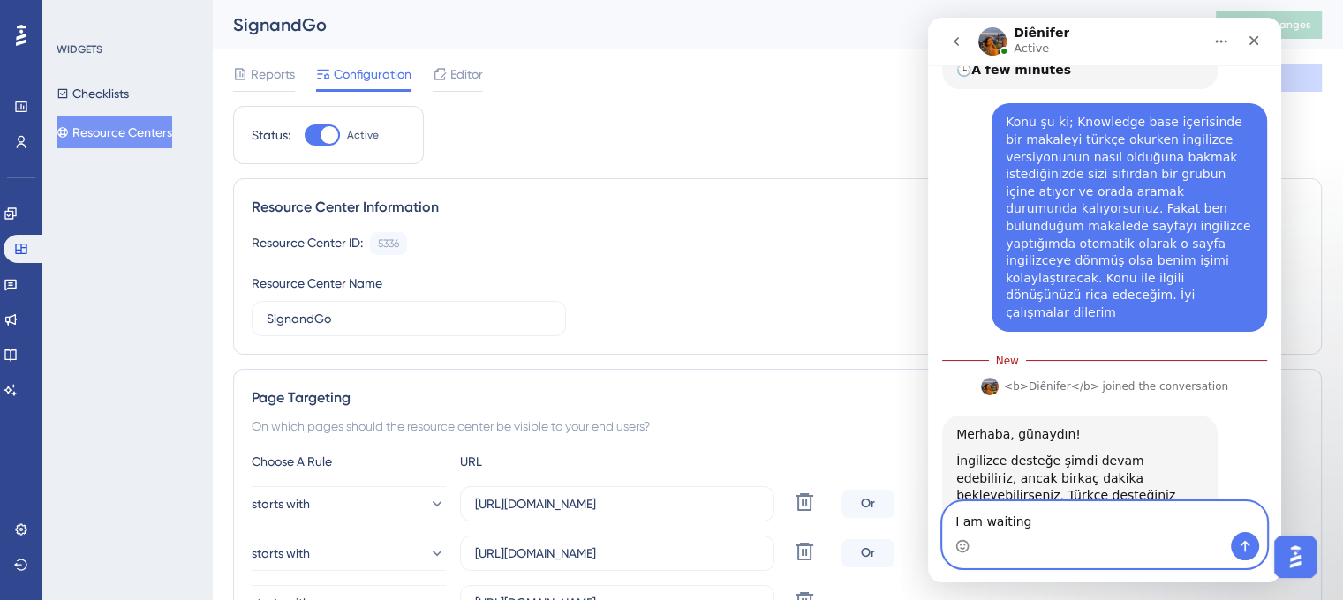
click at [1051, 530] on textarea "I am waiting" at bounding box center [1104, 517] width 323 height 30
click at [1051, 531] on textarea "I am waiting" at bounding box center [1104, 517] width 323 height 30
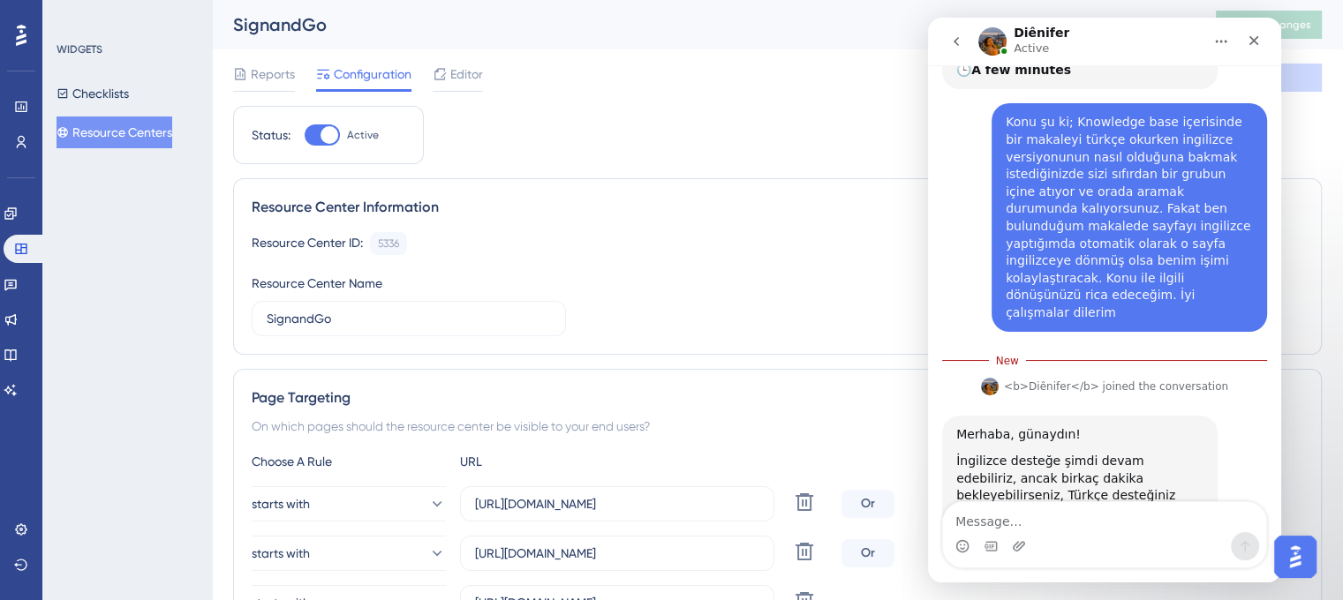
click at [525, 236] on div "Resource Center ID: 5336 Copy" at bounding box center [777, 243] width 1051 height 23
click at [1261, 45] on div "Close" at bounding box center [1254, 41] width 32 height 32
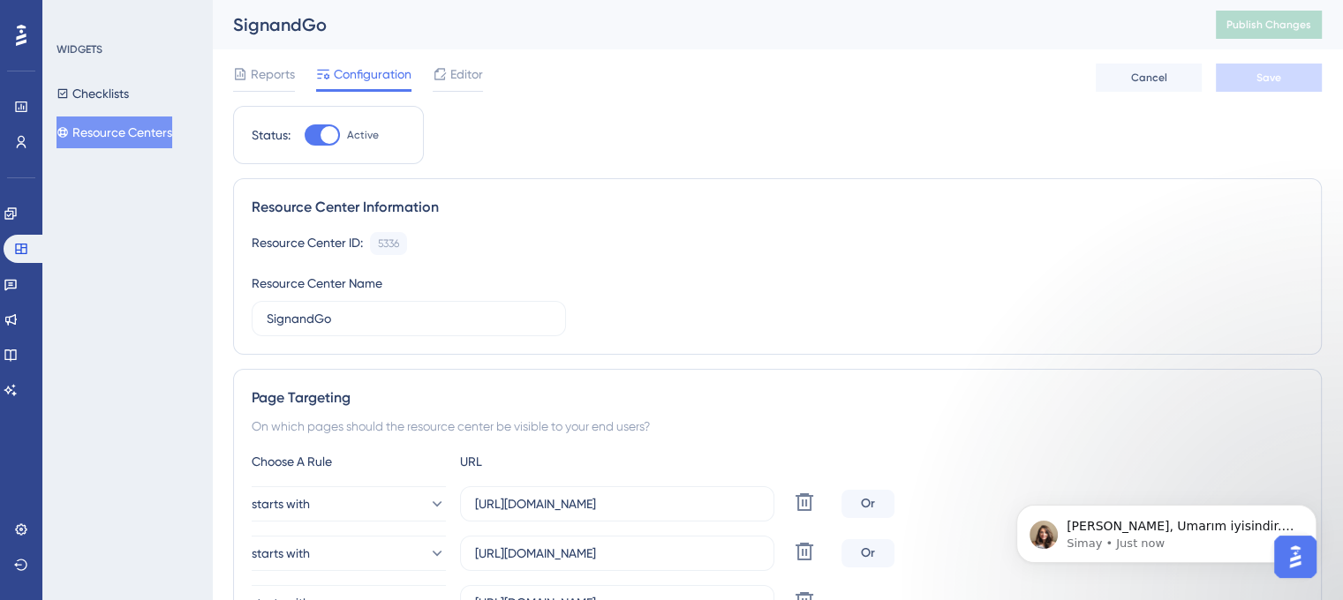
scroll to position [497, 0]
click at [1189, 532] on p "[PERSON_NAME], Umarım iyisindir. Konuyu ekibimize iletiyorum. İleride yapılacak…" at bounding box center [1180, 527] width 228 height 18
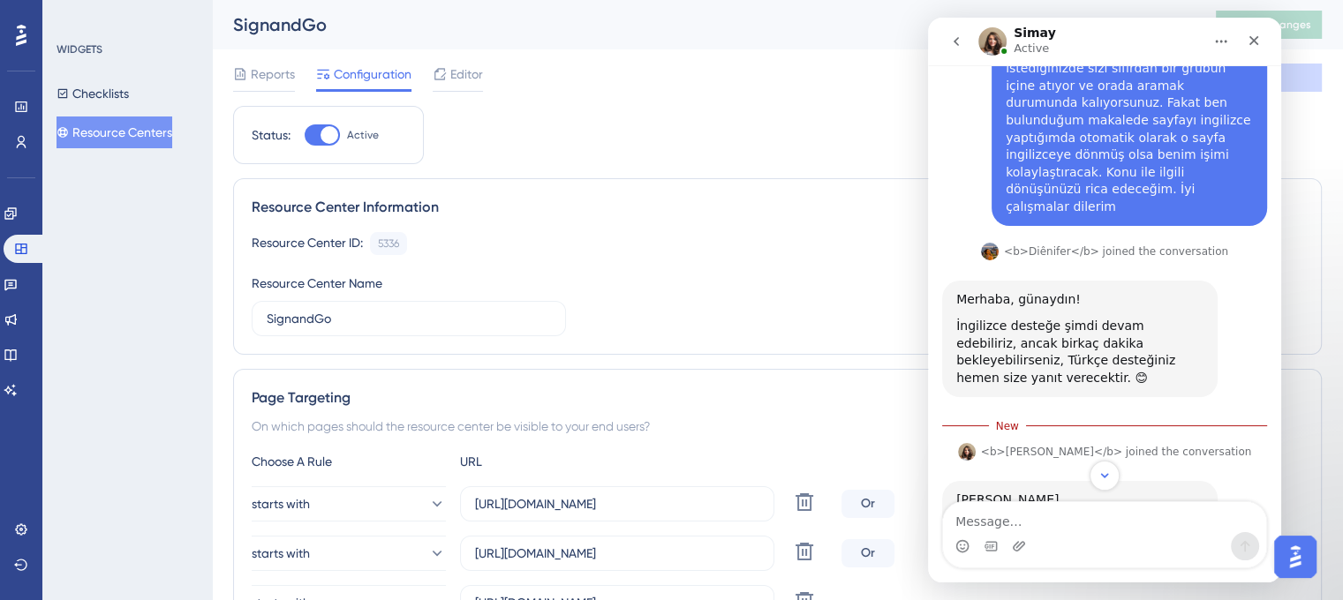
scroll to position [526, 0]
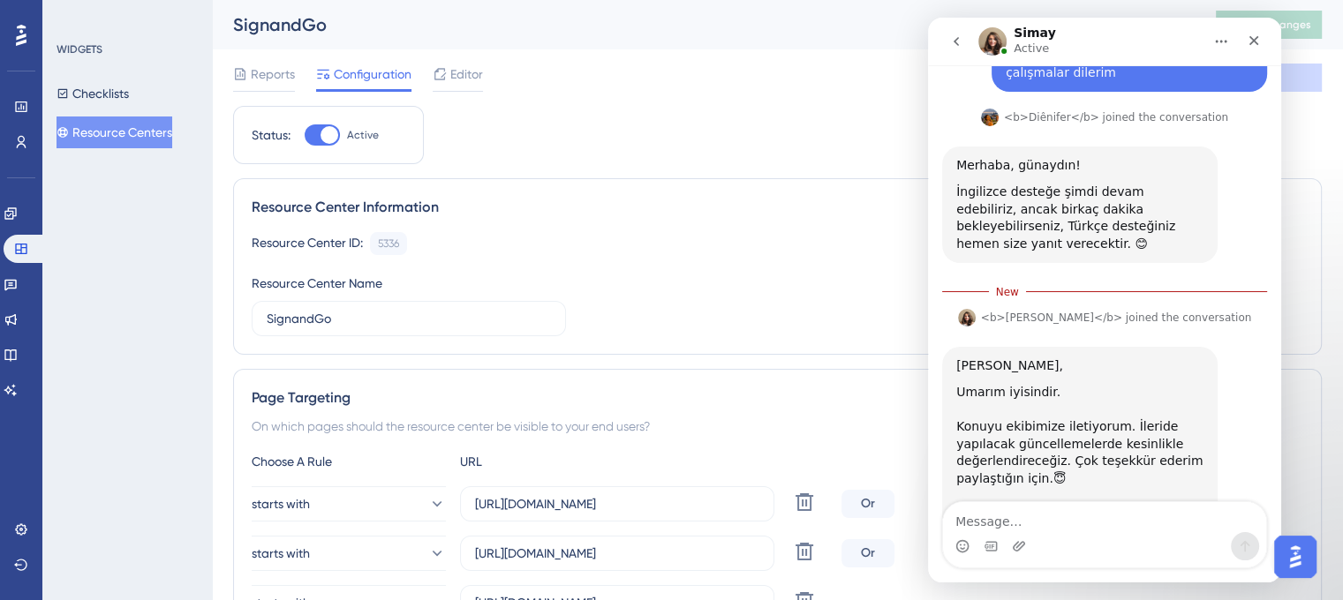
click at [1155, 516] on textarea "Message…" at bounding box center [1104, 517] width 323 height 30
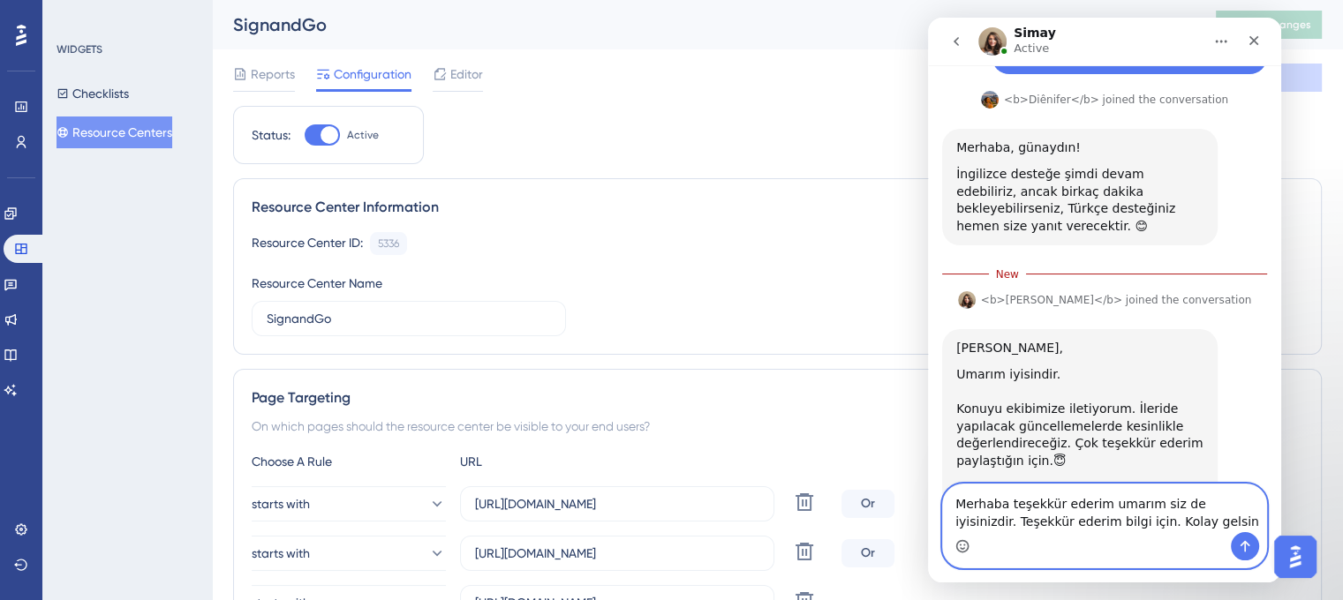
click at [958, 553] on icon "Emoji picker" at bounding box center [962, 546] width 14 height 14
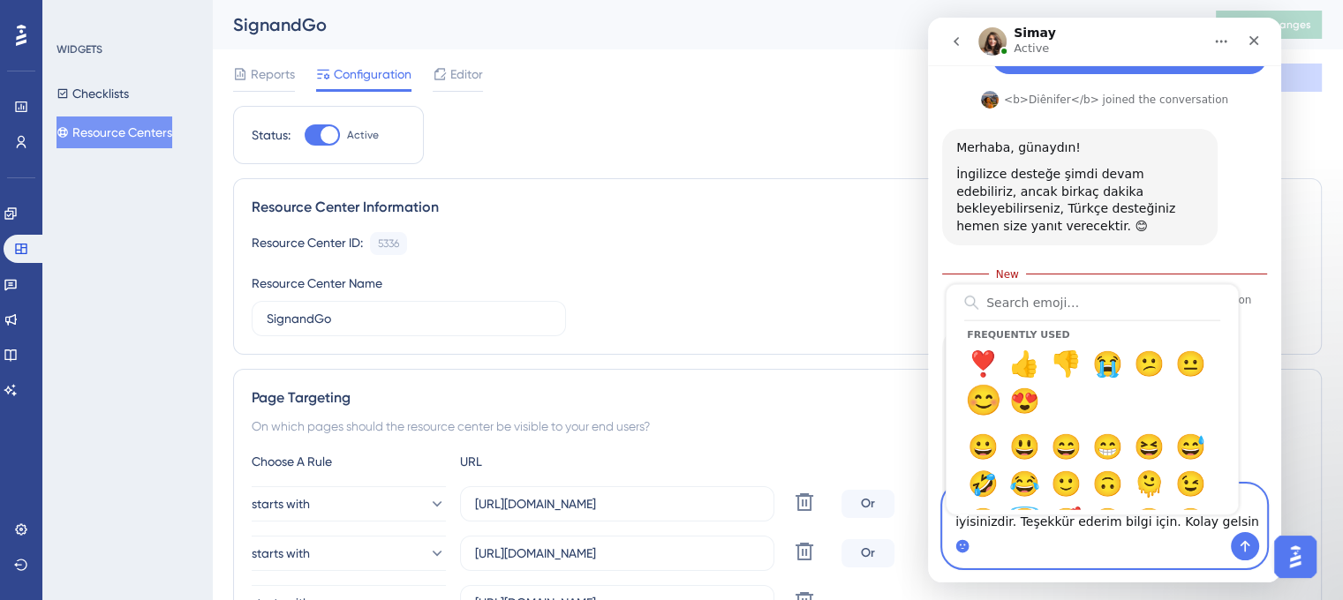
type textarea "Merhaba teşekkür ederim umarım siz de iyisinizdir. Teşekkür ederim bilgi için. …"
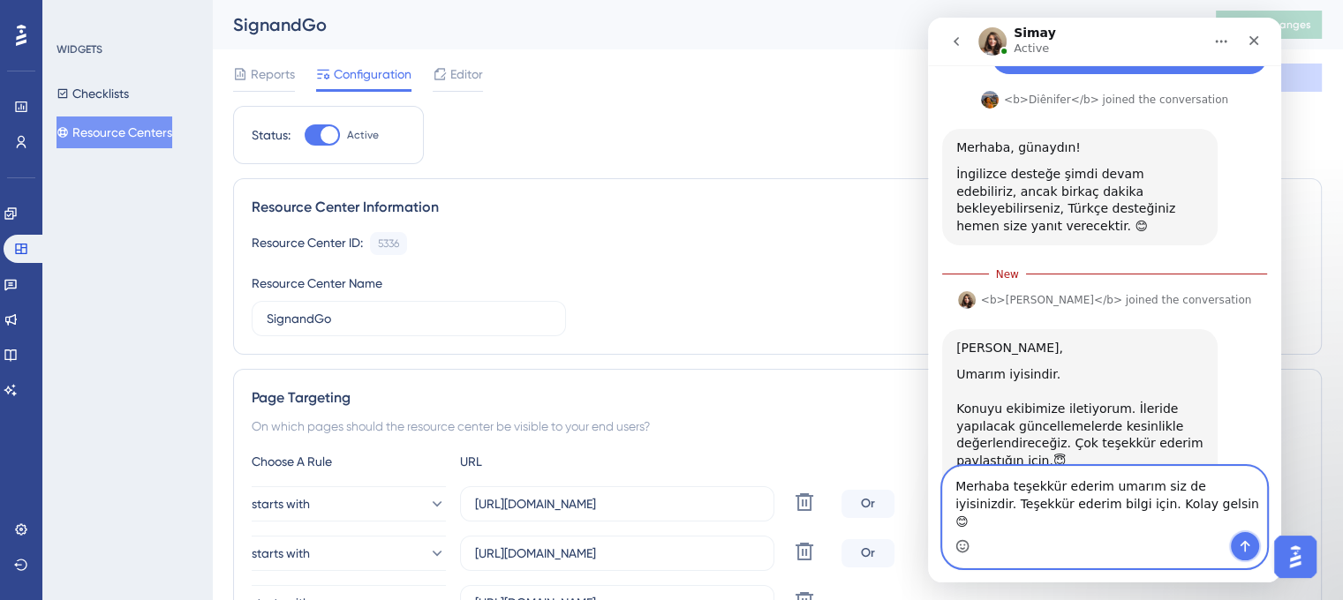
click at [1246, 546] on icon "Send a message…" at bounding box center [1245, 546] width 14 height 14
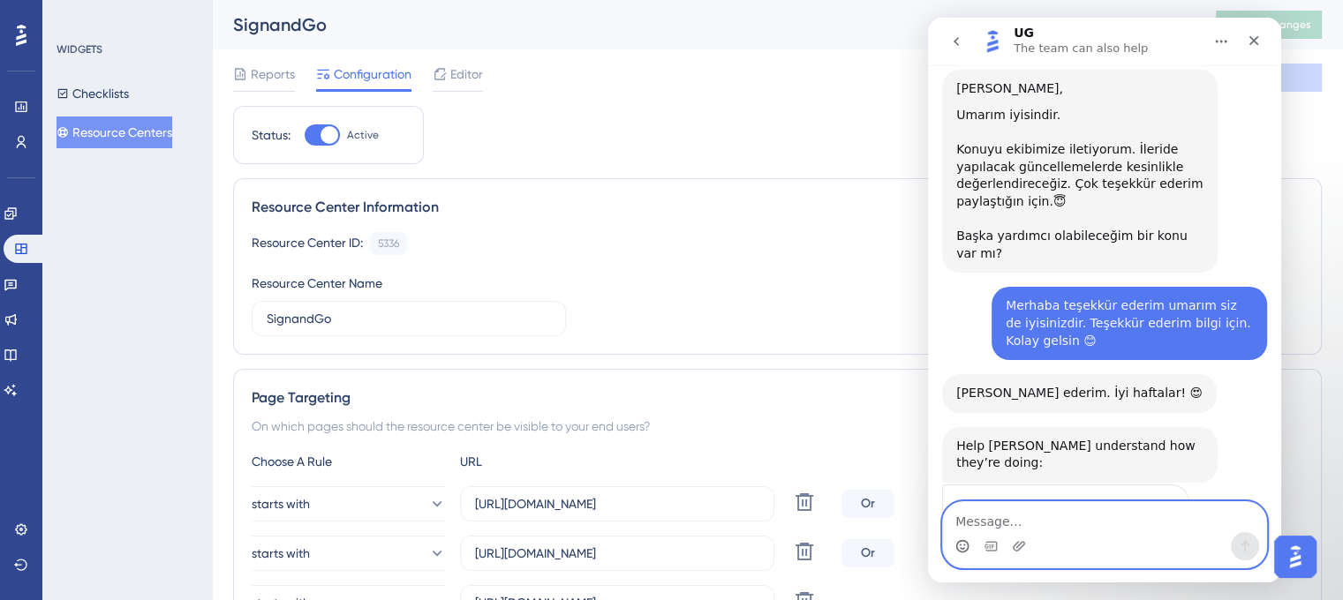
scroll to position [777, 0]
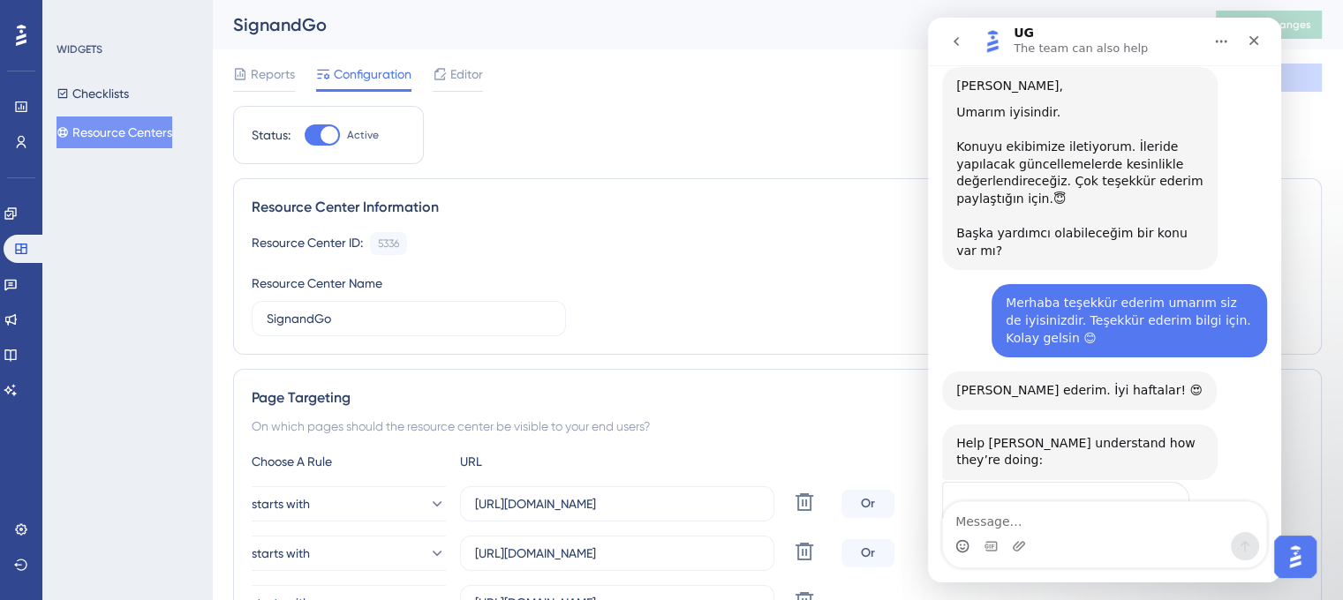
click at [1145, 530] on span "Amazing" at bounding box center [1148, 546] width 32 height 32
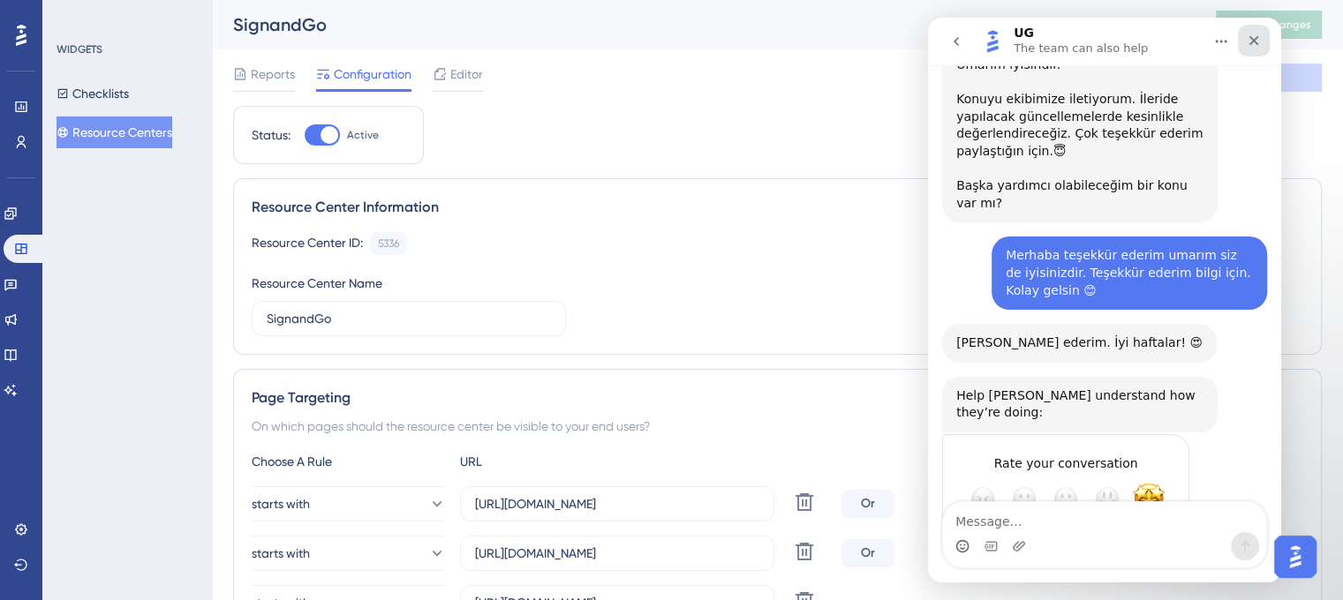
click at [1250, 45] on icon "Close" at bounding box center [1254, 41] width 10 height 10
